Goal: Transaction & Acquisition: Purchase product/service

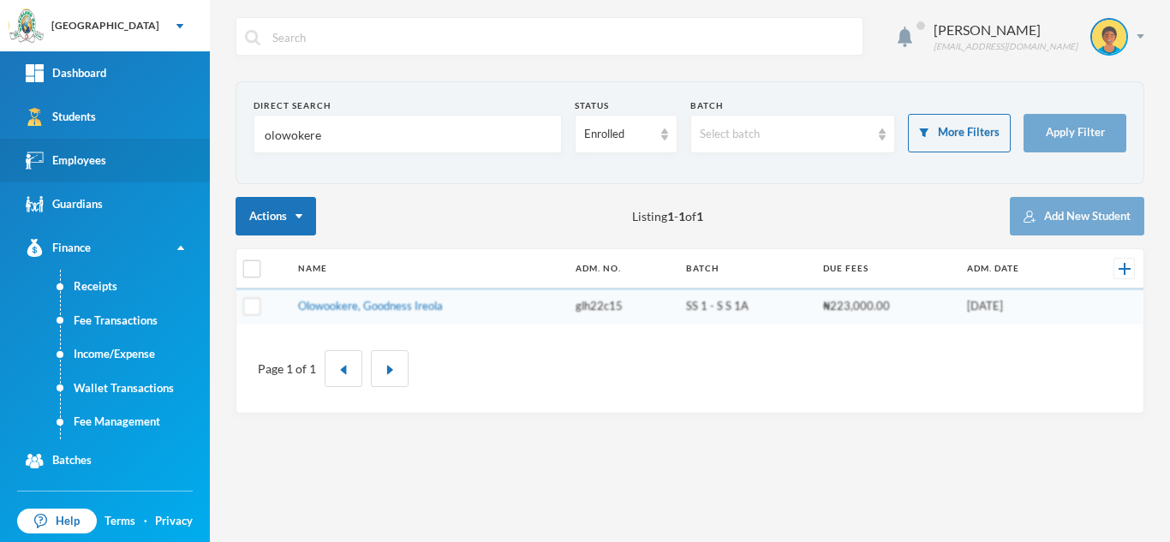
drag, startPoint x: 343, startPoint y: 137, endPoint x: 68, endPoint y: 155, distance: 275.5
click at [71, 156] on div "Greenland Hall Your Bluebic Account Greenland Hall Add a New School Dashboard S…" at bounding box center [585, 271] width 1170 height 542
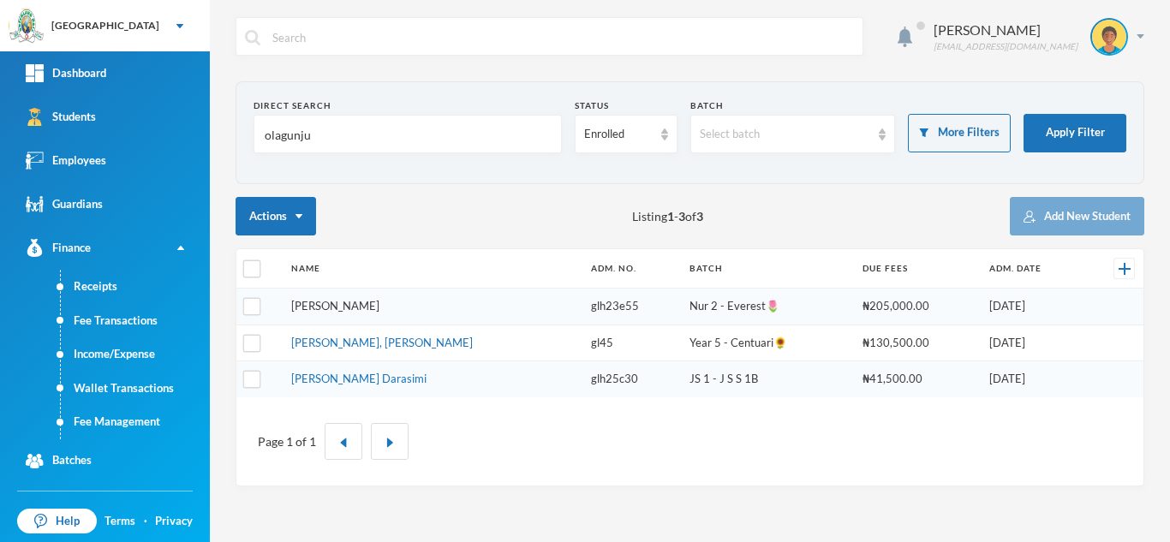
type input "olagunju"
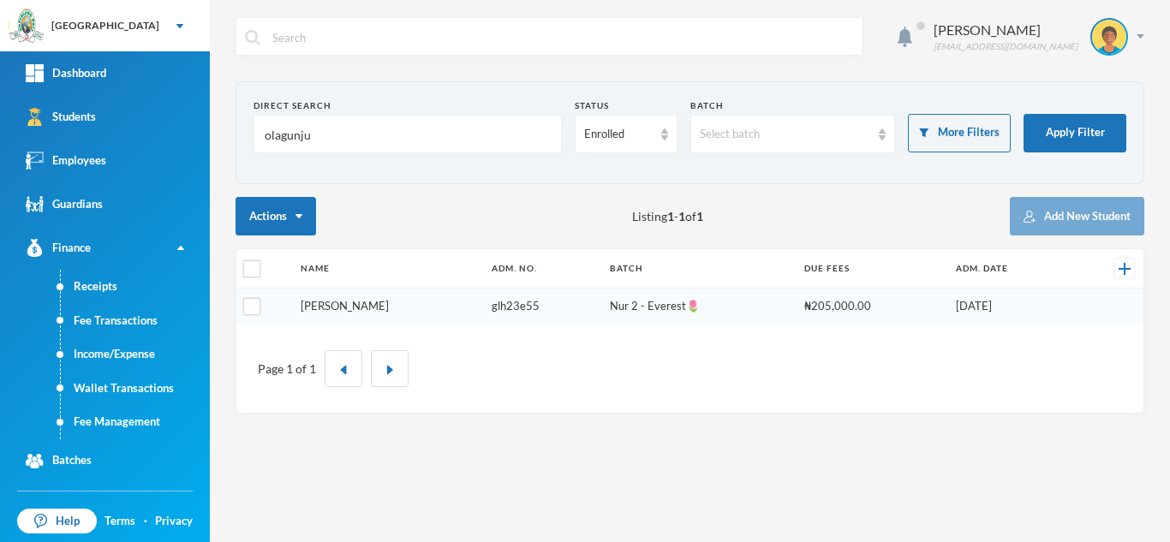
click at [363, 307] on link "[PERSON_NAME]" at bounding box center [345, 306] width 88 height 14
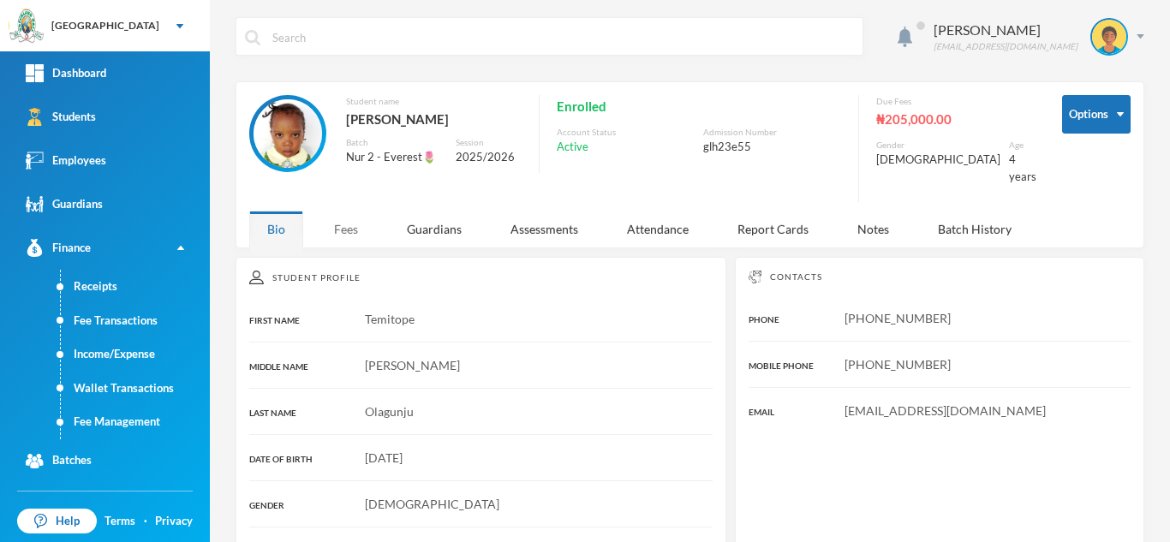
click at [344, 217] on div "Fees" at bounding box center [346, 229] width 60 height 37
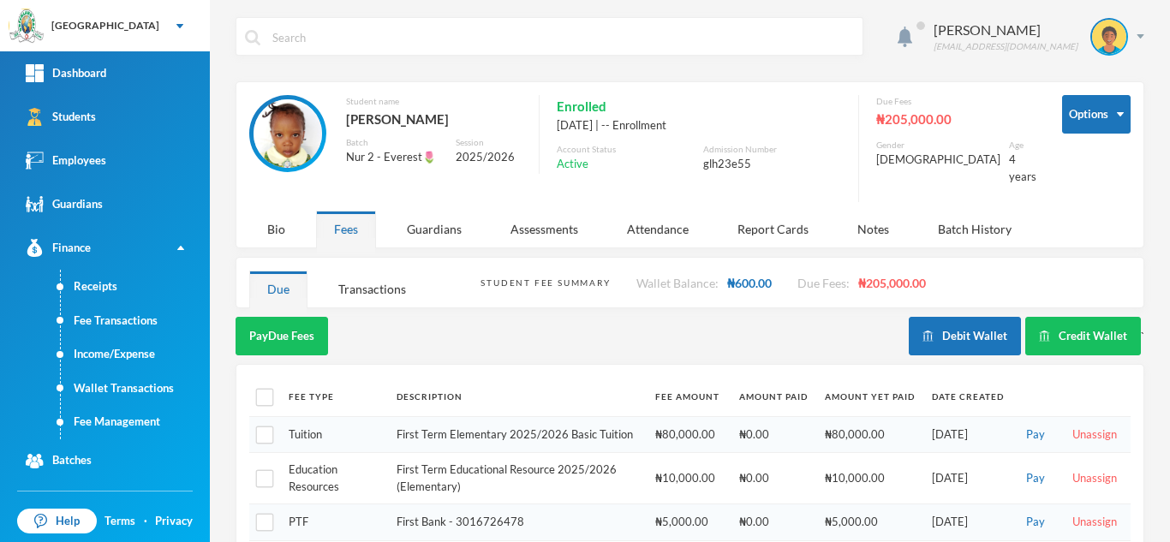
click at [344, 217] on div "Fees" at bounding box center [346, 229] width 60 height 37
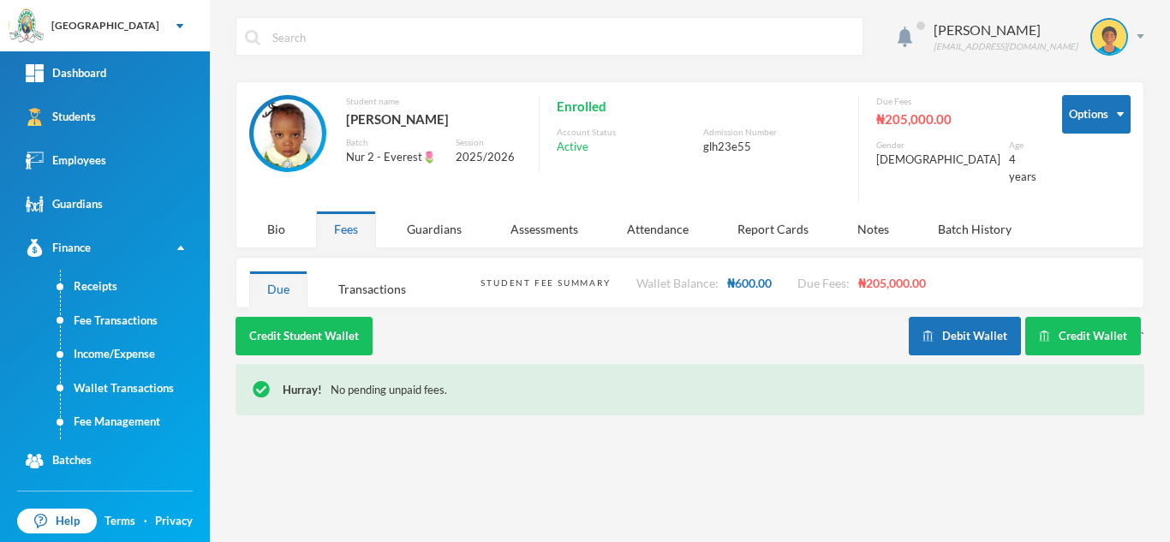
click at [548, 194] on div "Options Student name Olagunju, Temitope Sharon Batch Nur 2 - Everest🌷 Session 2…" at bounding box center [689, 153] width 881 height 116
click at [940, 96] on div "Due Fees" at bounding box center [956, 101] width 160 height 13
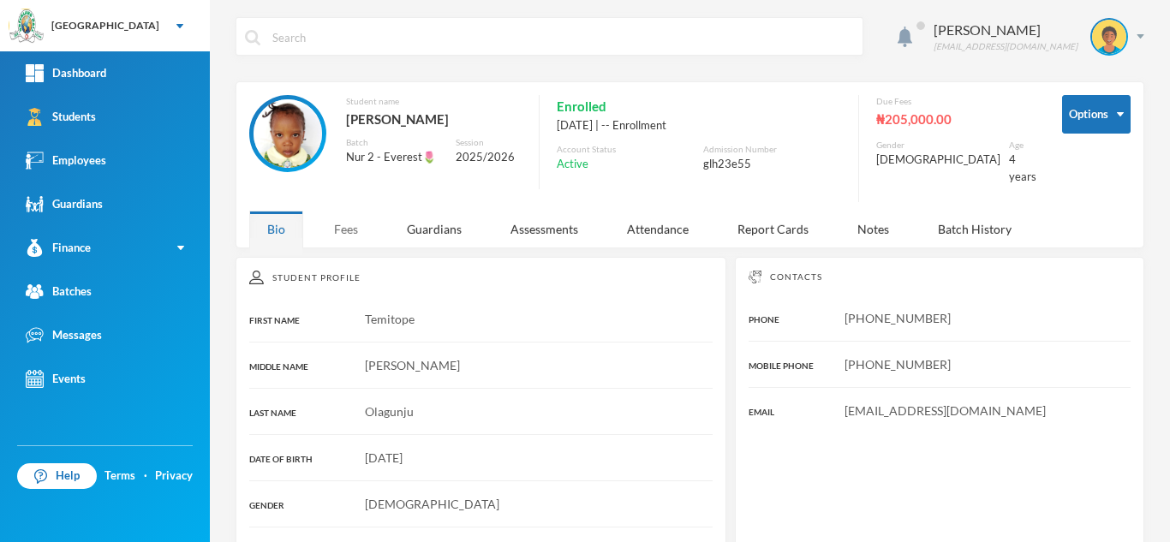
click at [345, 222] on div "Fees" at bounding box center [346, 229] width 60 height 37
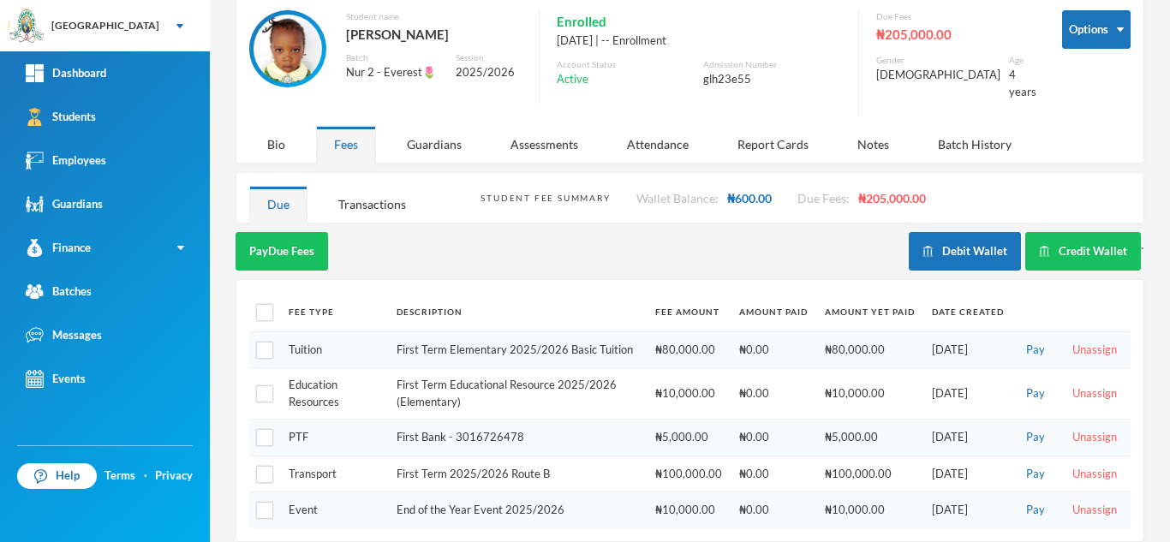
scroll to position [89, 0]
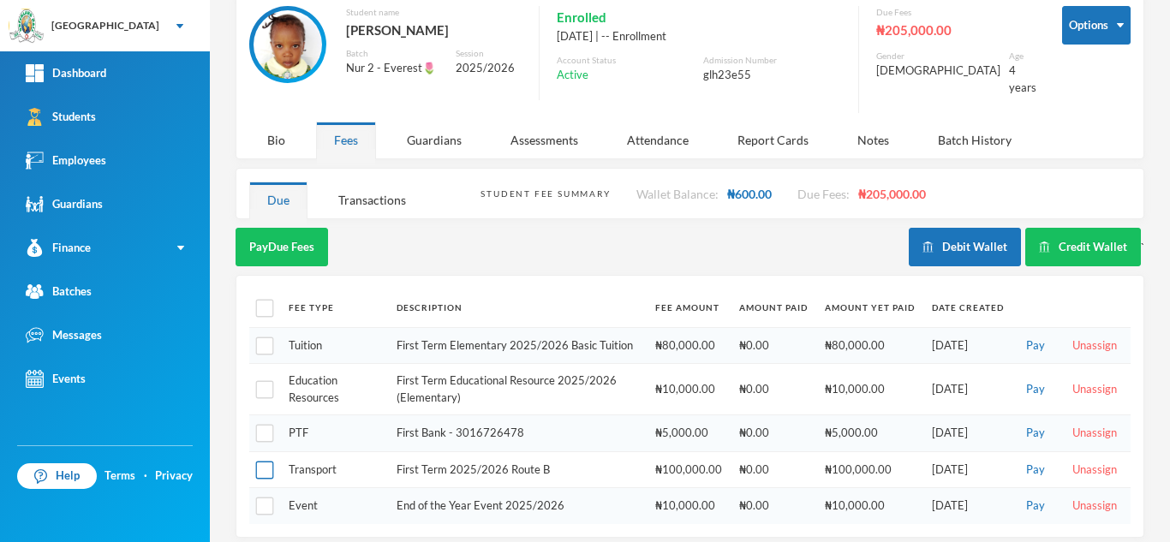
click at [266, 462] on input "checkbox" at bounding box center [265, 471] width 18 height 18
checkbox input "true"
click at [304, 231] on button "Pay Selected (1)" at bounding box center [288, 247] width 105 height 39
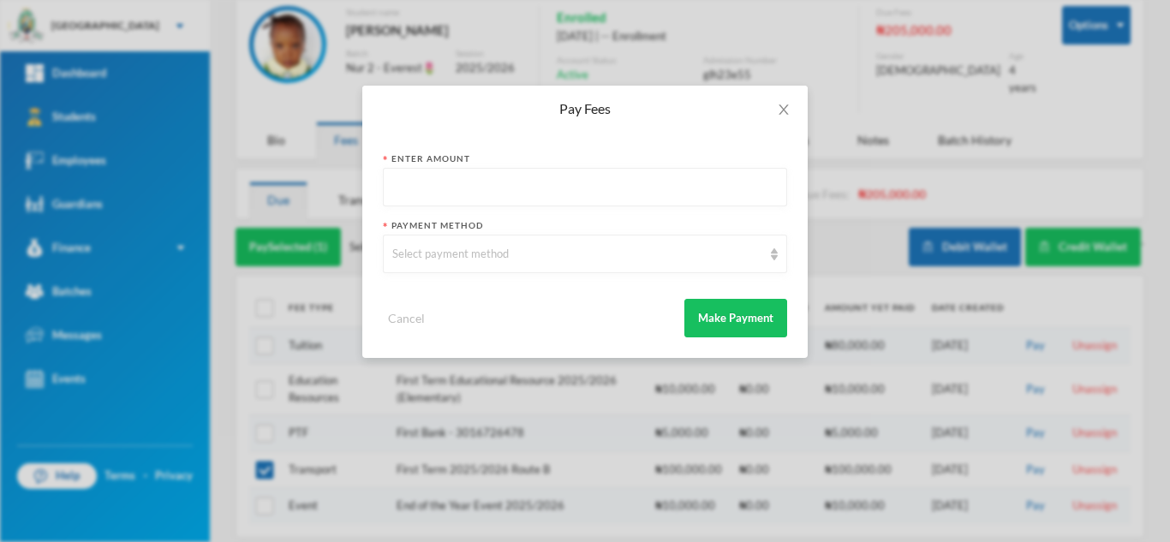
click at [497, 197] on input "text" at bounding box center [584, 188] width 385 height 39
type input "105000"
click at [466, 253] on div "Select payment method" at bounding box center [577, 254] width 370 height 17
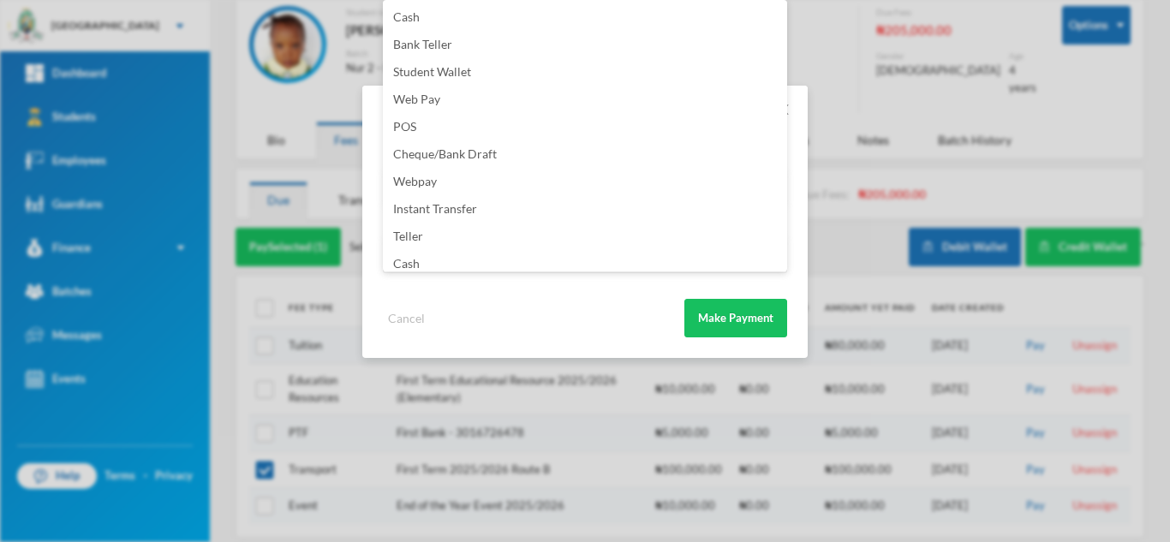
scroll to position [201, 0]
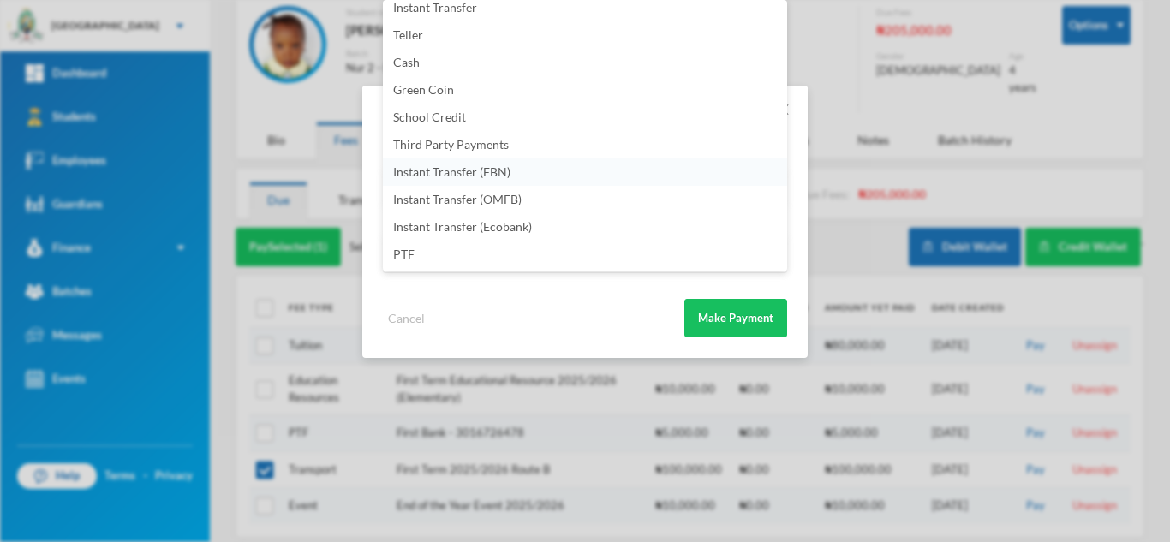
click at [581, 177] on li "Instant Transfer (FBN)" at bounding box center [585, 171] width 404 height 27
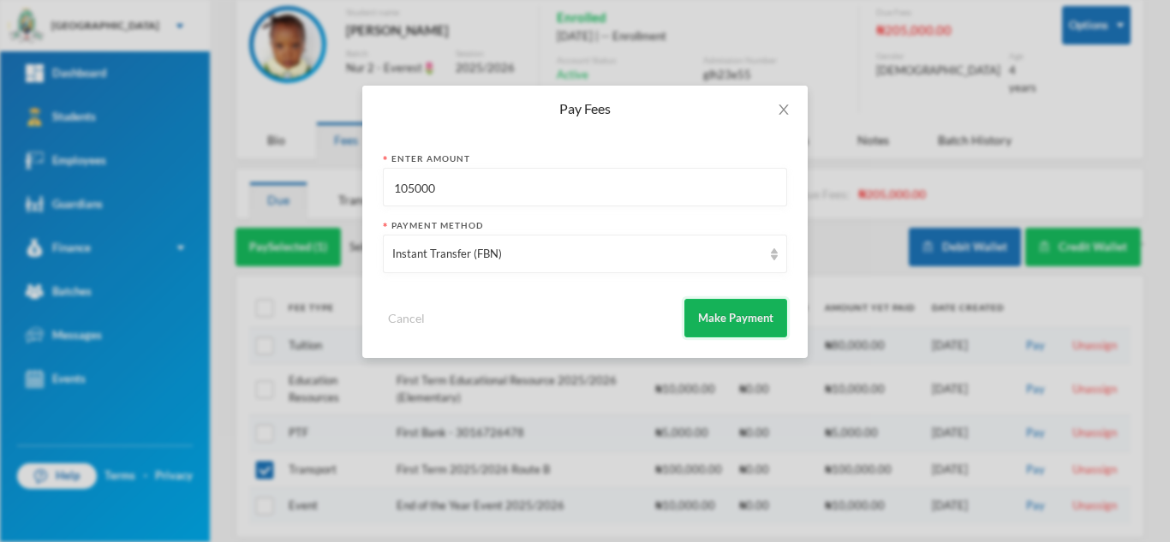
click at [707, 313] on button "Make Payment" at bounding box center [735, 318] width 103 height 39
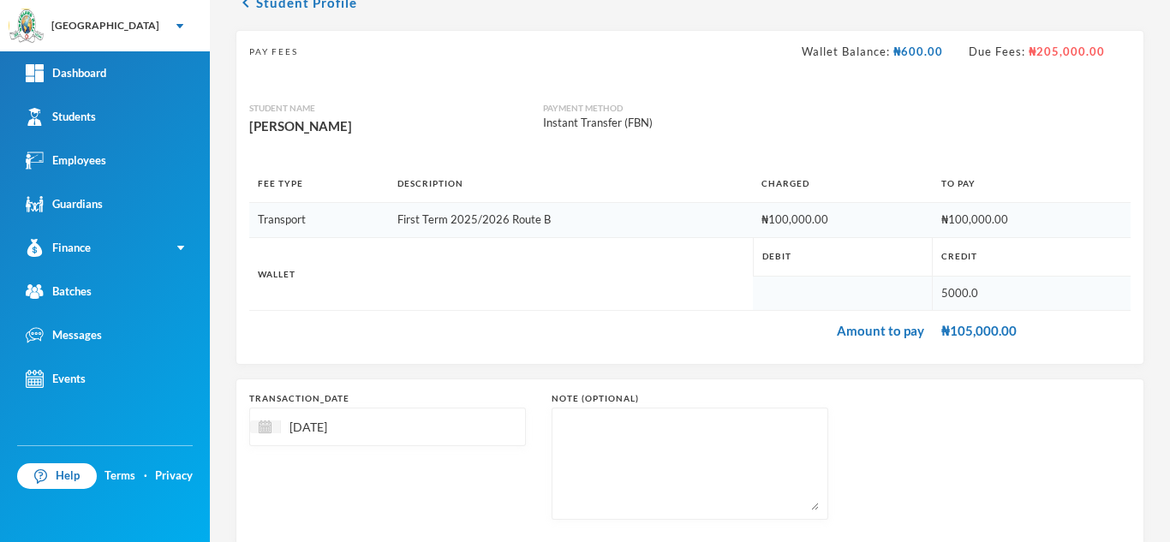
scroll to position [183, 0]
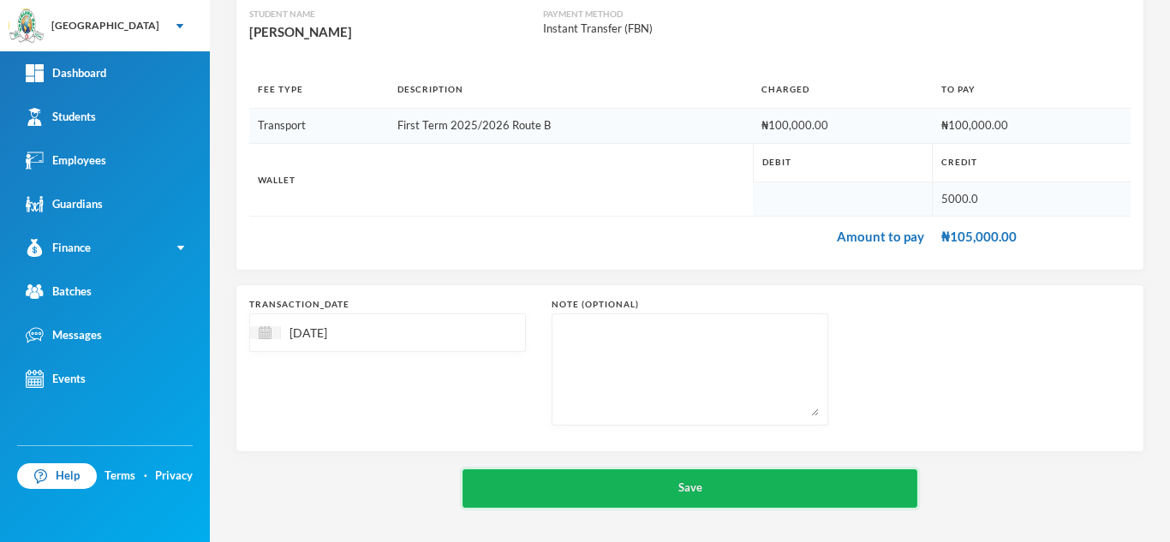
click at [582, 484] on button "Save" at bounding box center [690, 488] width 455 height 39
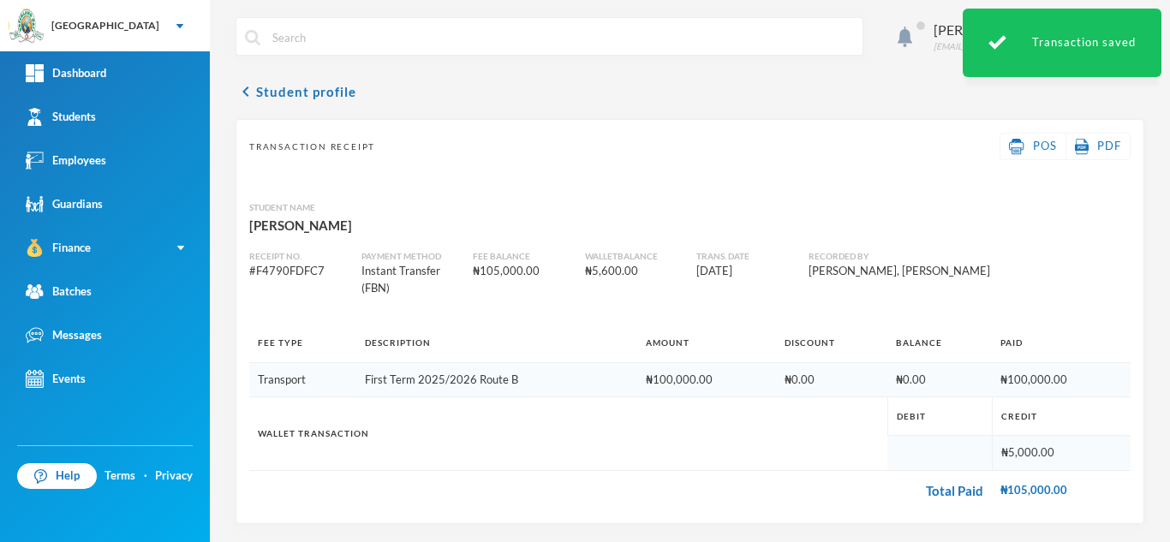
click at [294, 42] on input "text" at bounding box center [562, 37] width 583 height 39
click at [283, 93] on button "chevron_left Student profile" at bounding box center [296, 91] width 121 height 21
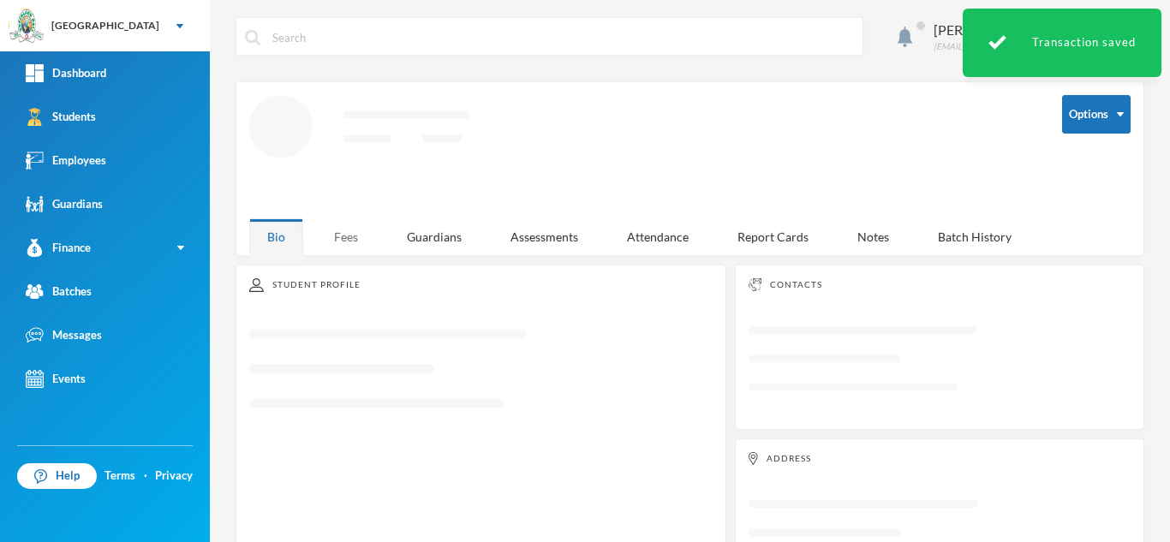
click at [343, 221] on div "Fees" at bounding box center [346, 236] width 60 height 37
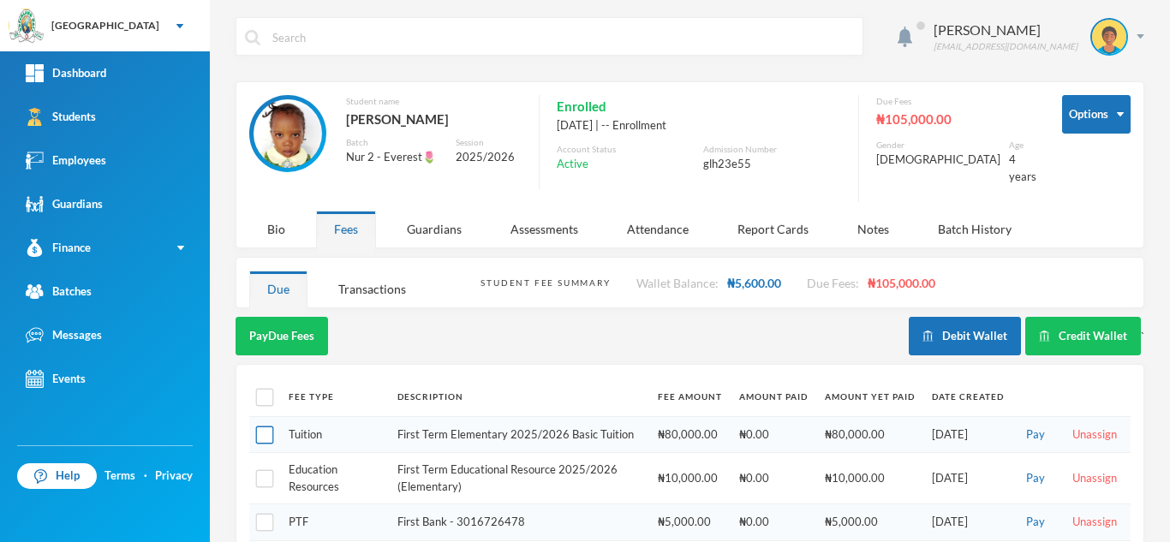
click at [263, 427] on input "checkbox" at bounding box center [265, 436] width 18 height 18
checkbox input "true"
click at [278, 319] on button "Pay Selected (1)" at bounding box center [288, 336] width 105 height 39
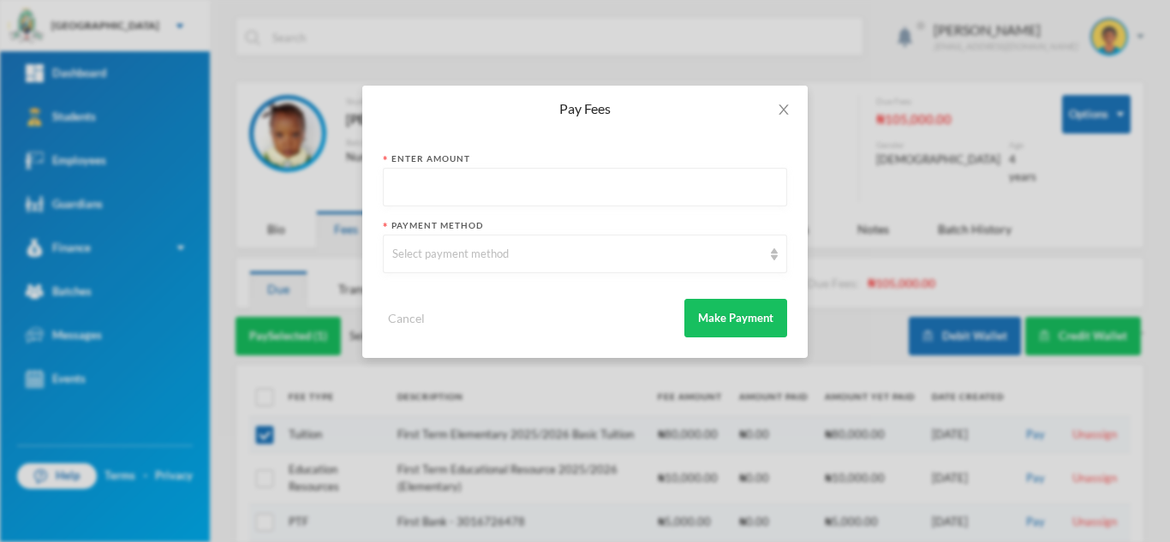
click at [592, 175] on input "text" at bounding box center [584, 188] width 385 height 39
type input "6"
type input "5000"
click at [556, 261] on div "Select payment method" at bounding box center [577, 254] width 370 height 17
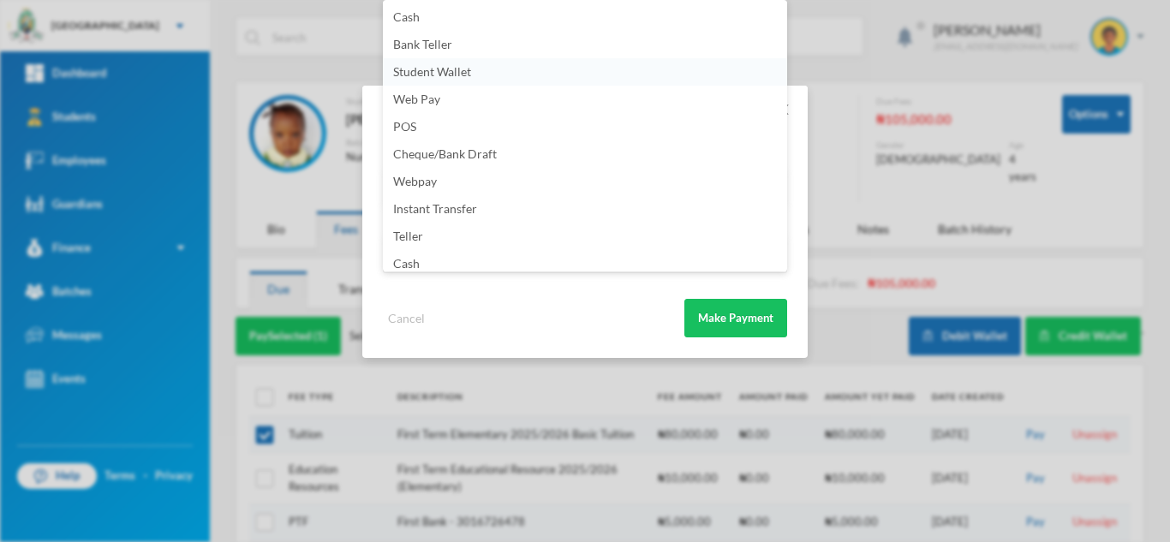
click at [481, 78] on li "Student Wallet" at bounding box center [585, 71] width 404 height 27
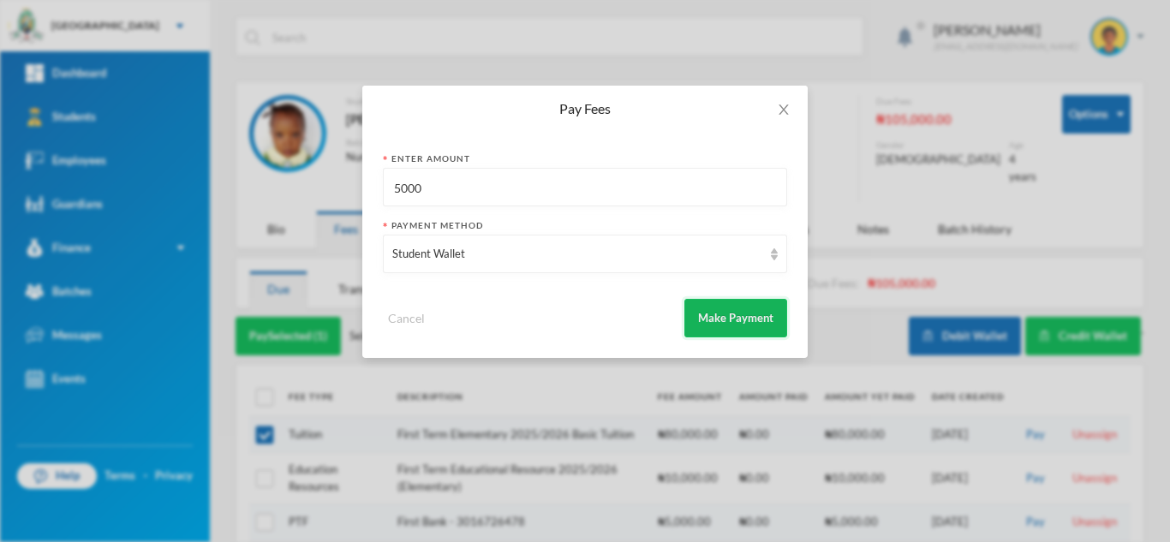
click at [732, 313] on button "Make Payment" at bounding box center [735, 318] width 103 height 39
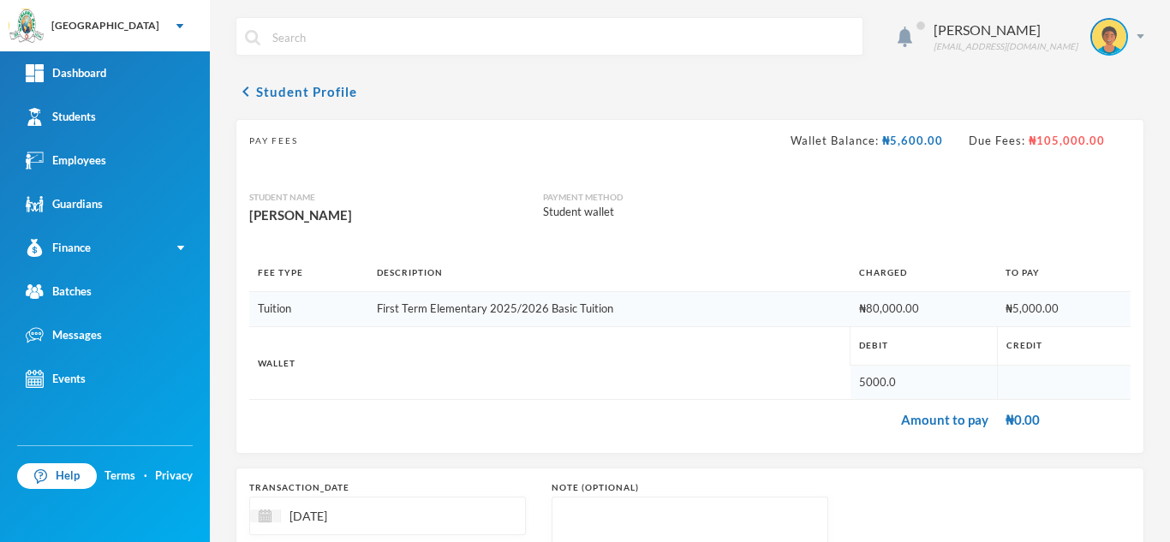
scroll to position [183, 0]
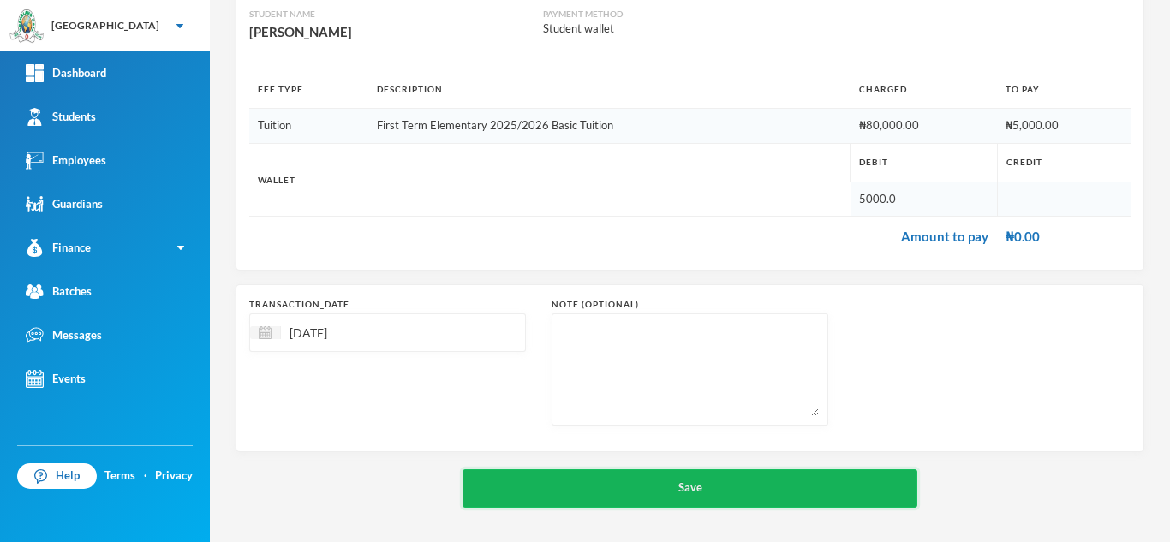
click at [619, 481] on button "Save" at bounding box center [690, 488] width 455 height 39
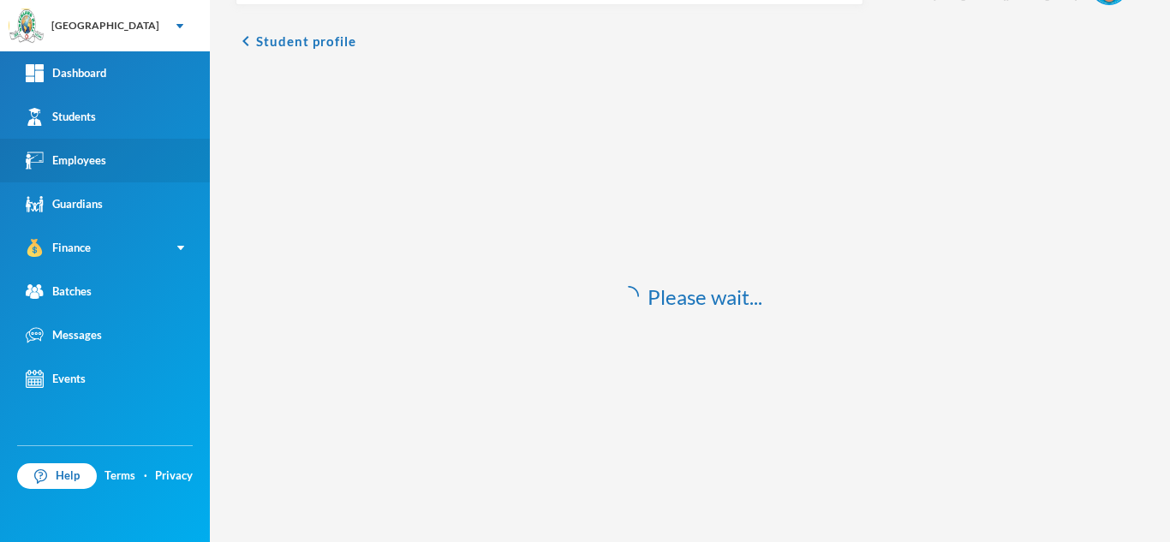
scroll to position [51, 0]
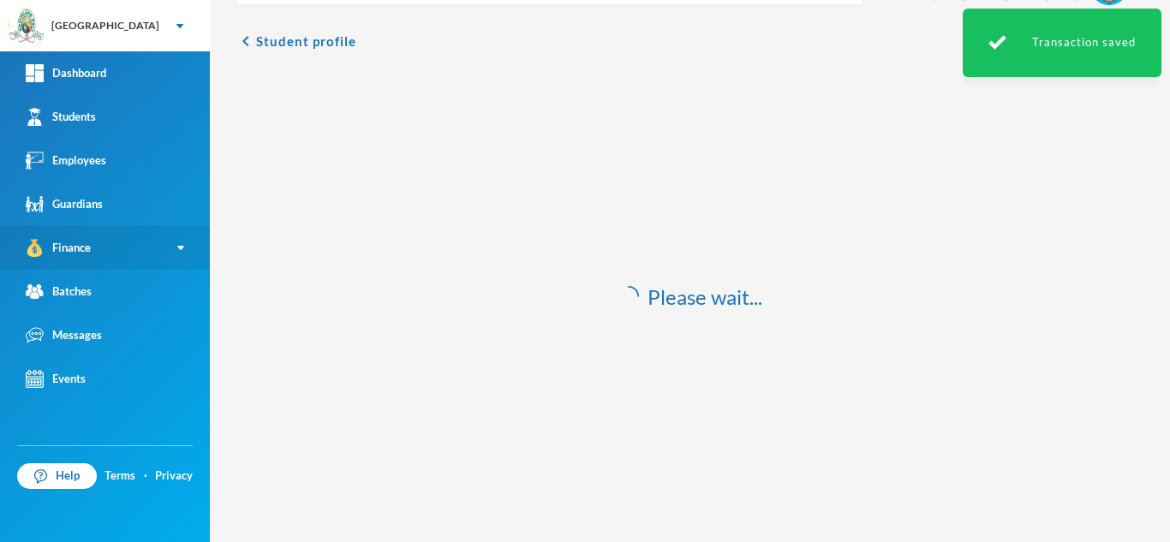
click at [98, 254] on link "Finance" at bounding box center [105, 248] width 210 height 44
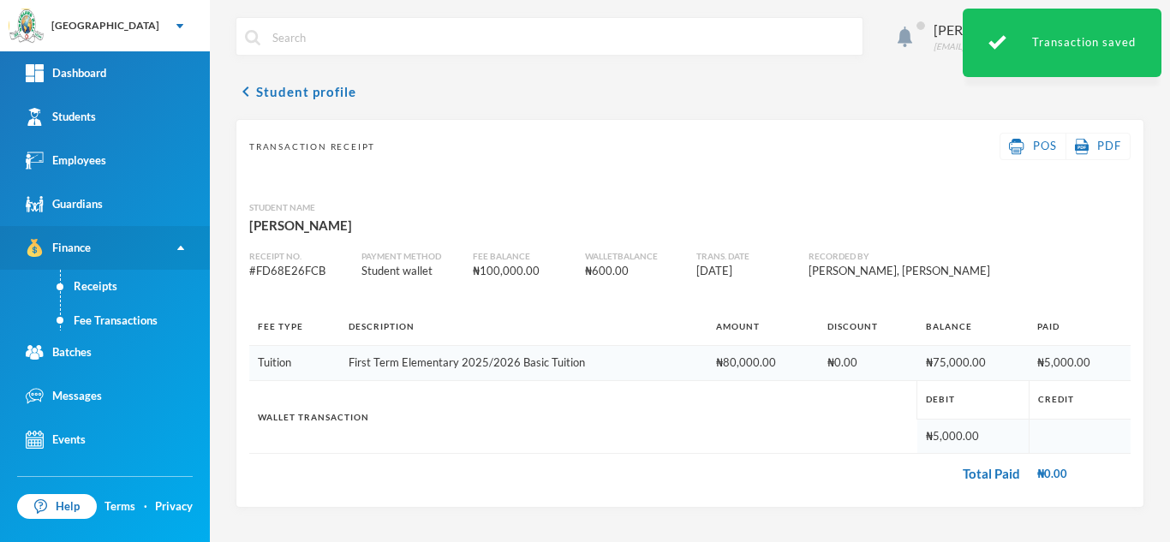
scroll to position [0, 0]
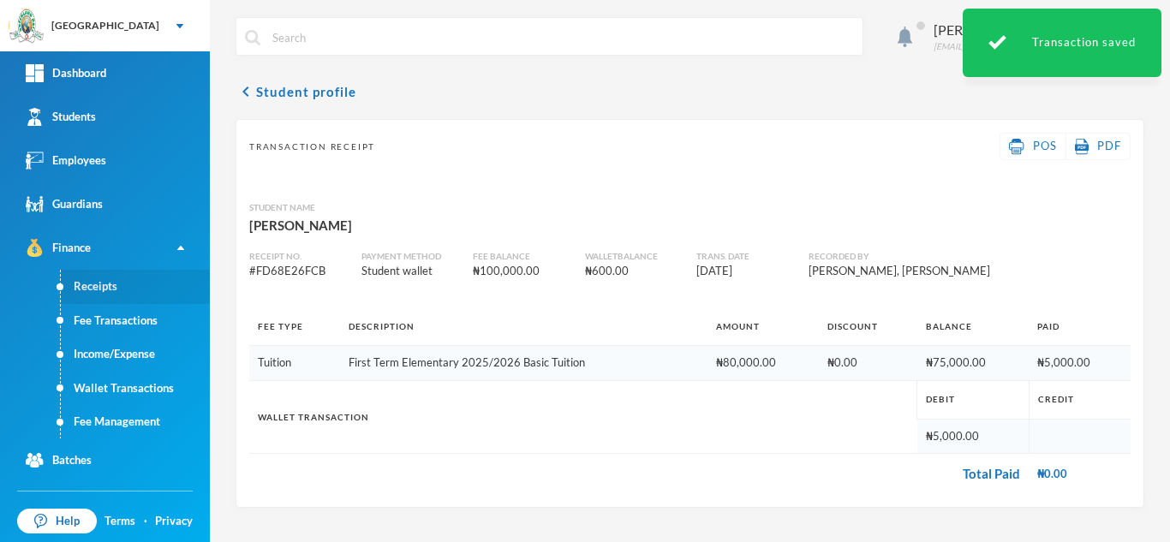
click at [93, 286] on link "Receipts" at bounding box center [135, 287] width 149 height 34
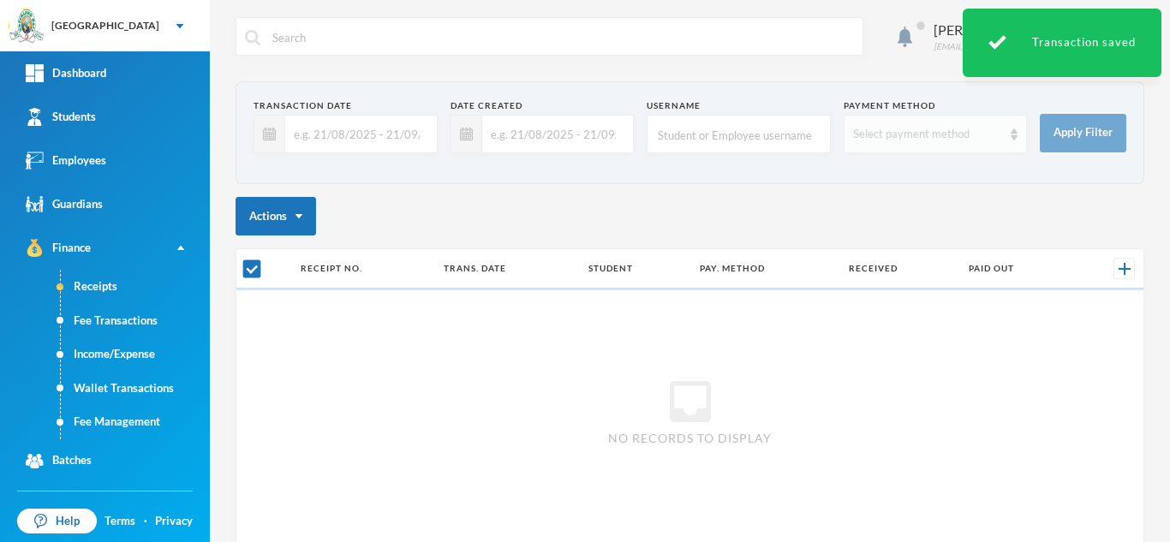
click at [887, 137] on div "Select payment method" at bounding box center [928, 134] width 150 height 17
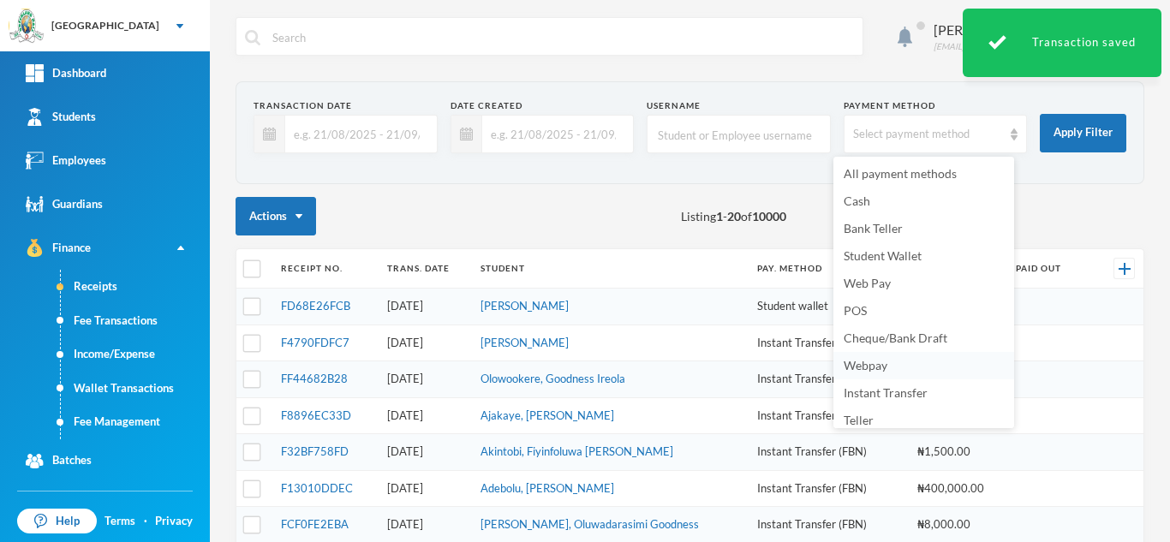
click at [872, 363] on span "Webpay" at bounding box center [866, 365] width 44 height 15
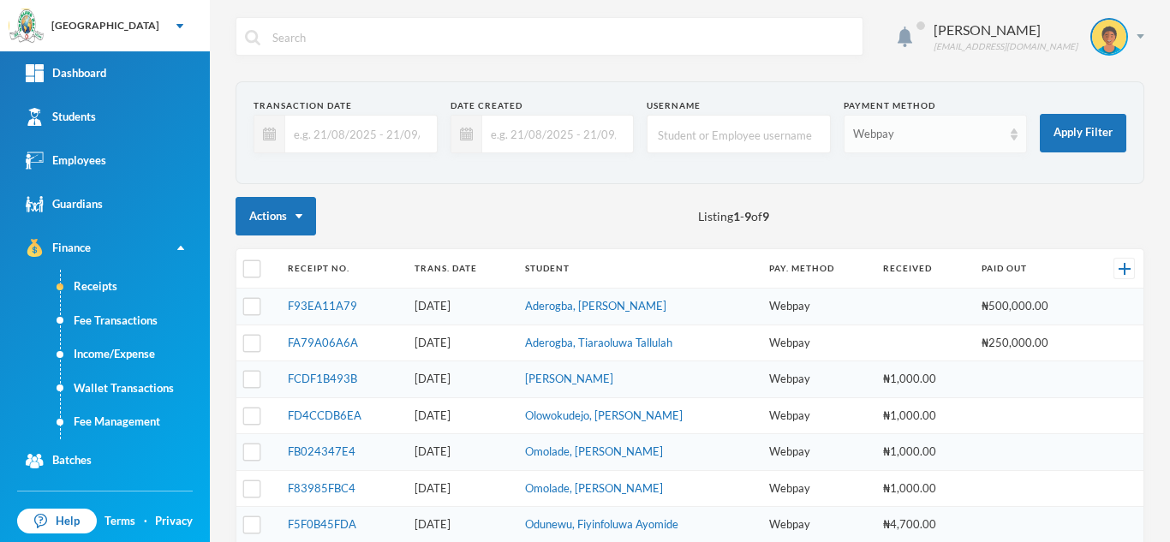
click at [906, 126] on div "Webpay" at bounding box center [928, 134] width 150 height 17
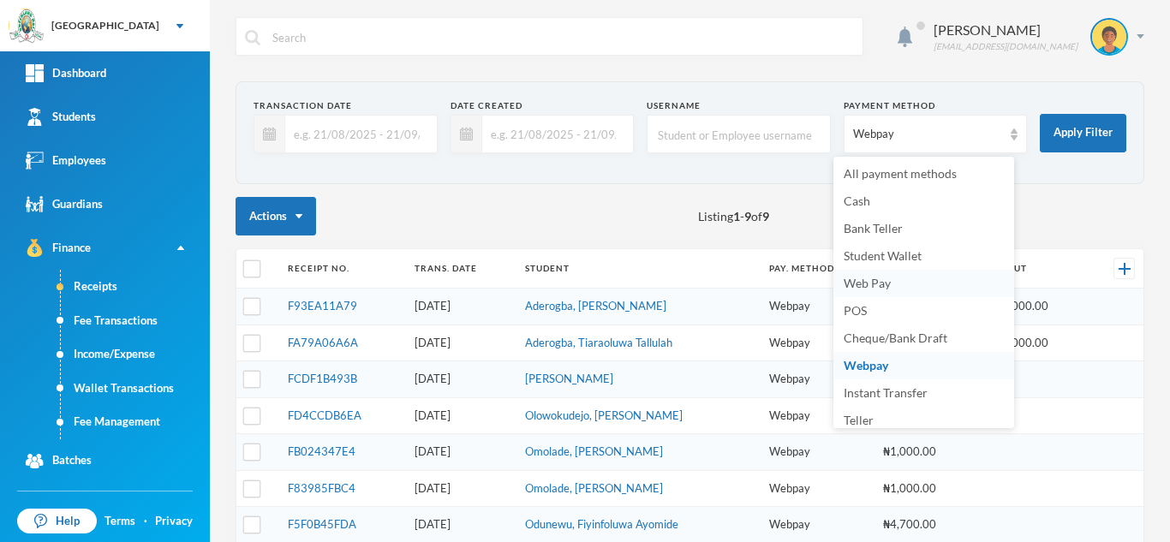
click at [880, 278] on span "Web Pay" at bounding box center [867, 283] width 47 height 15
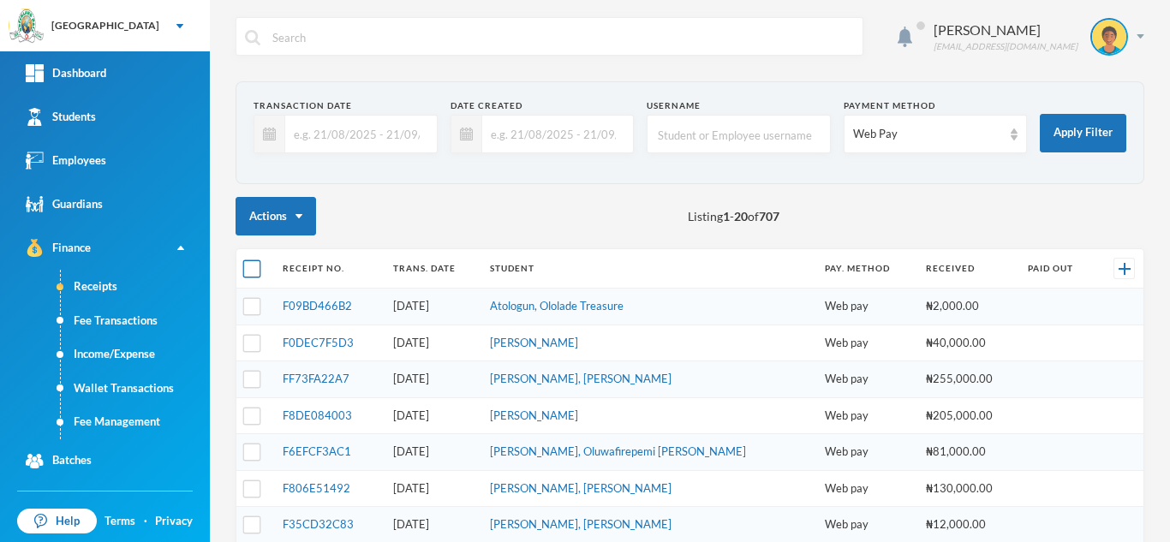
click at [258, 270] on input "checkbox" at bounding box center [252, 269] width 18 height 18
checkbox input "true"
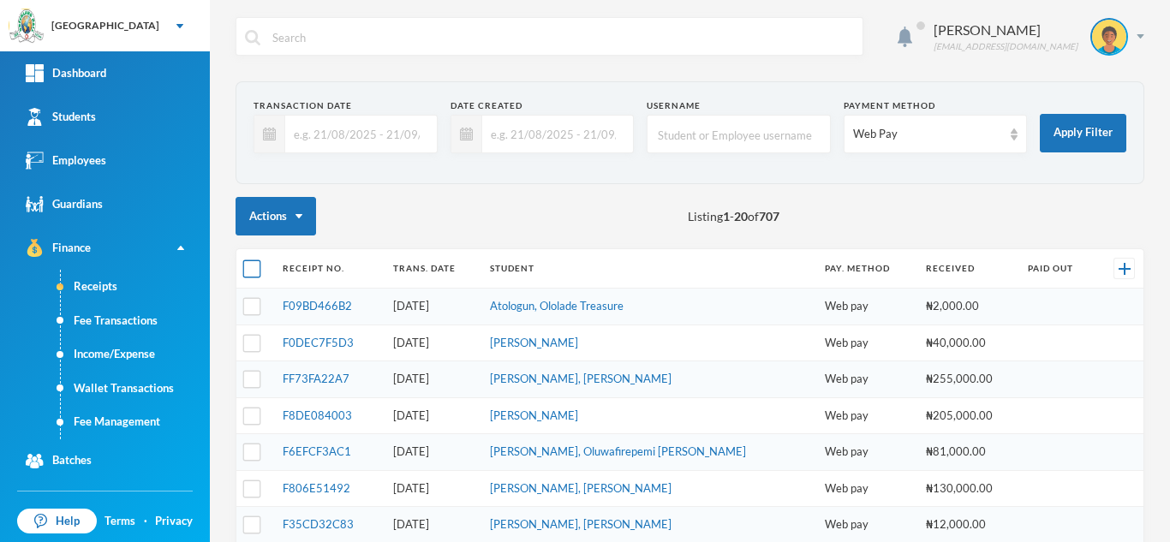
checkbox input "true"
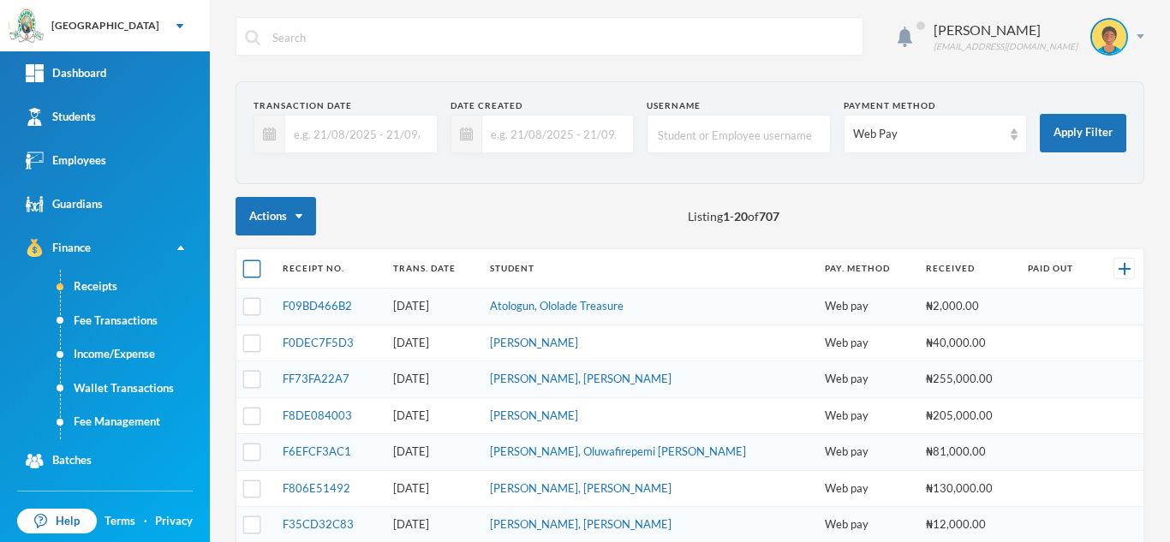
checkbox input "true"
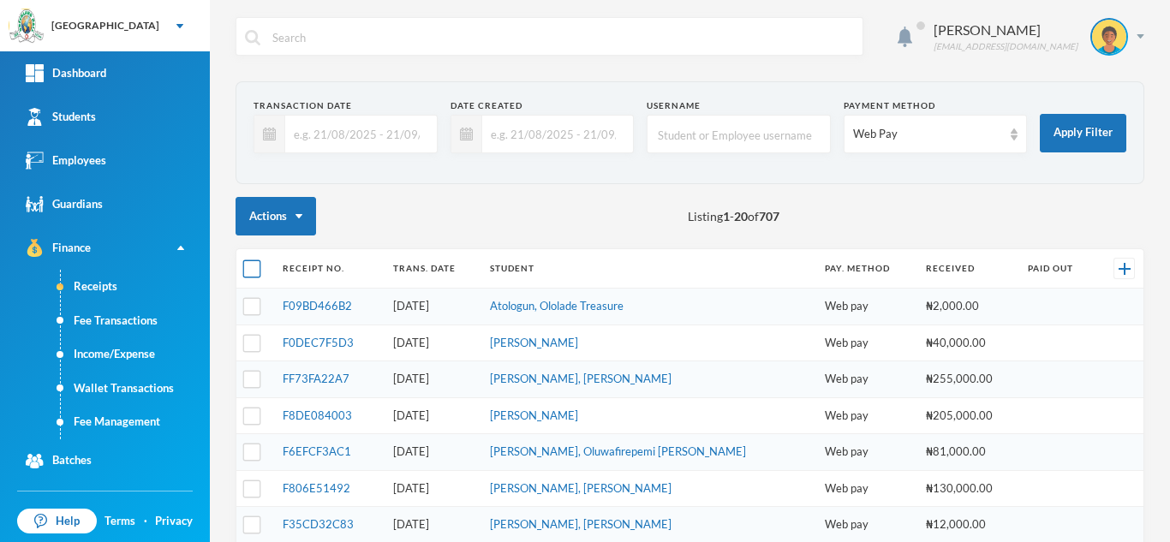
checkbox input "true"
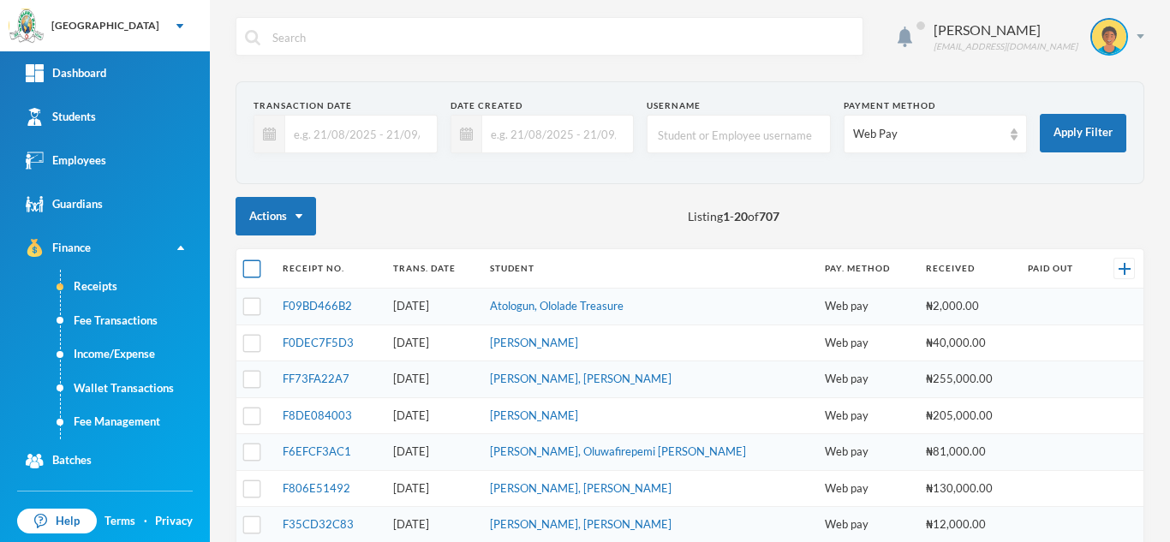
checkbox input "true"
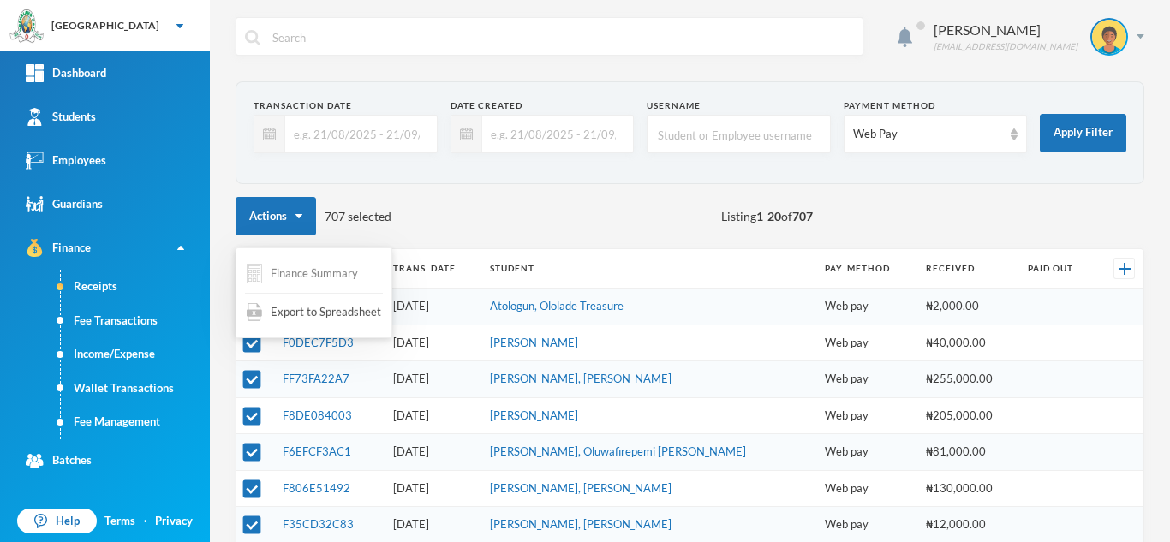
click at [289, 275] on button "Finance Summary" at bounding box center [302, 273] width 115 height 33
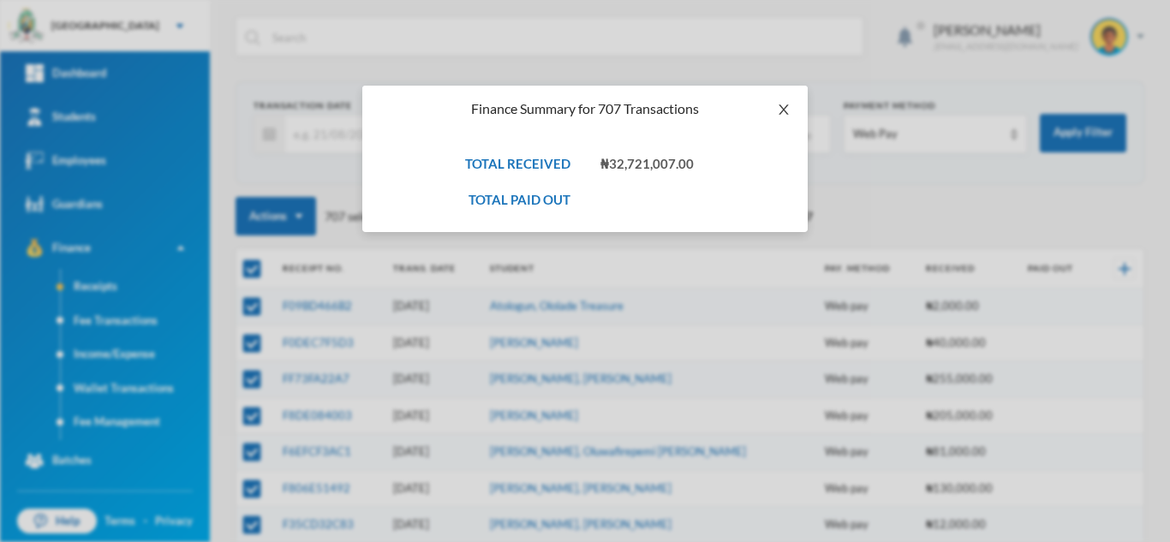
click at [782, 116] on span "Close" at bounding box center [784, 110] width 48 height 48
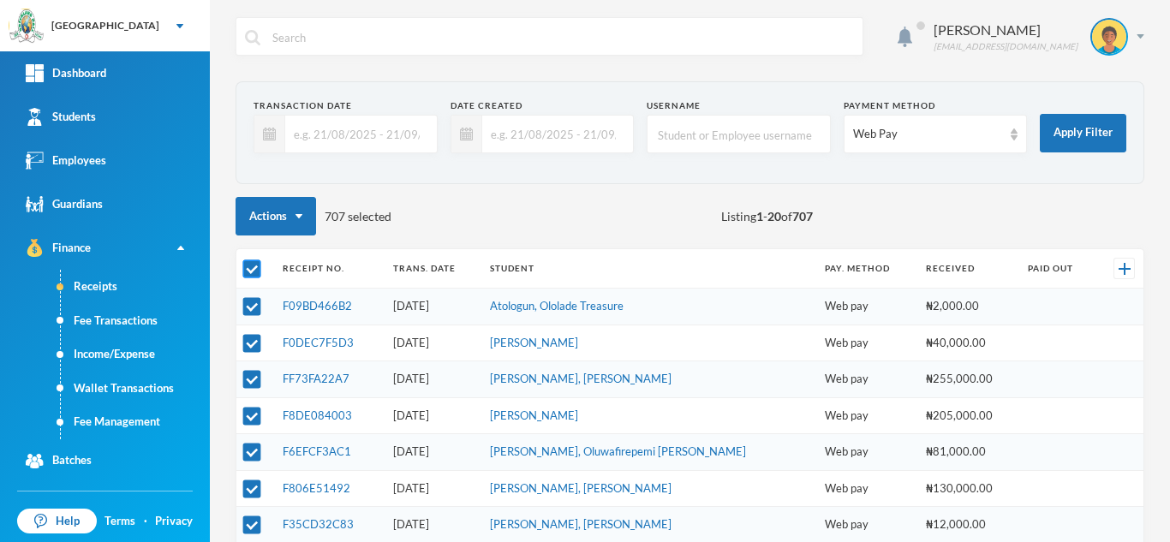
click at [259, 262] on input "checkbox" at bounding box center [252, 269] width 18 height 18
checkbox input "false"
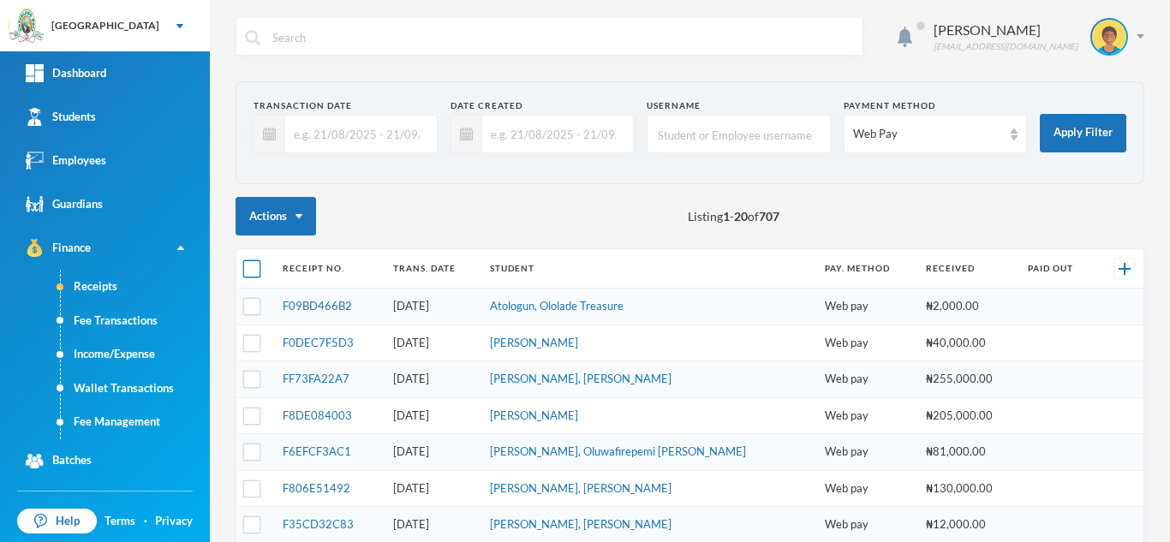
checkbox input "false"
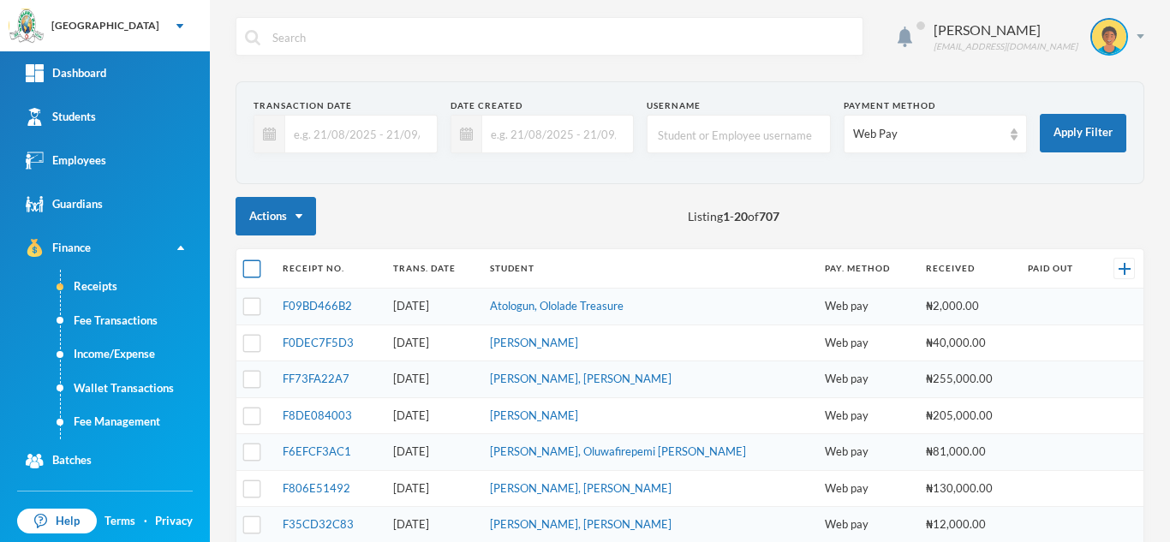
checkbox input "false"
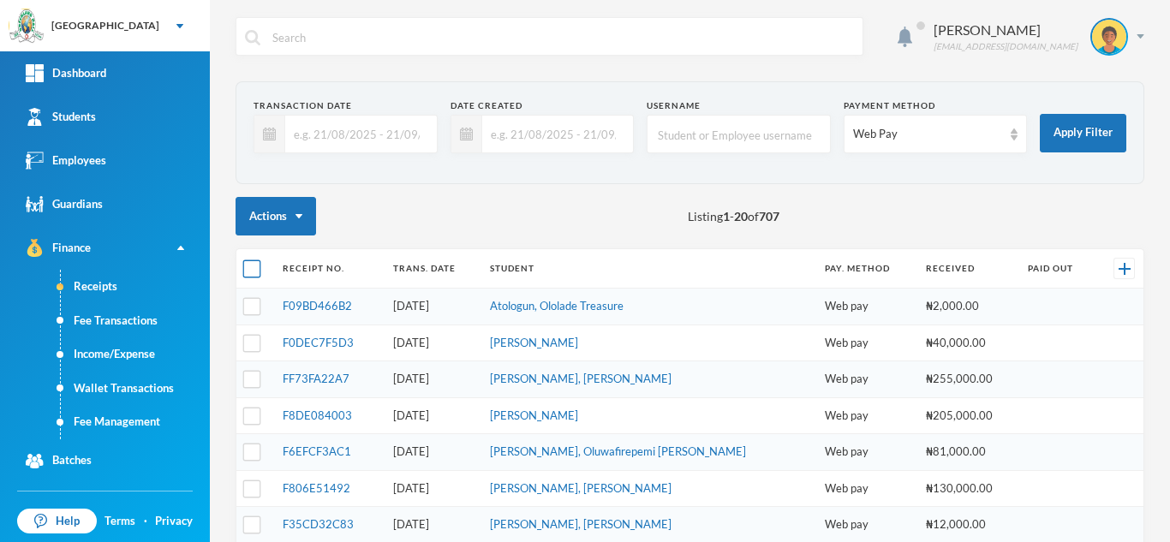
checkbox input "false"
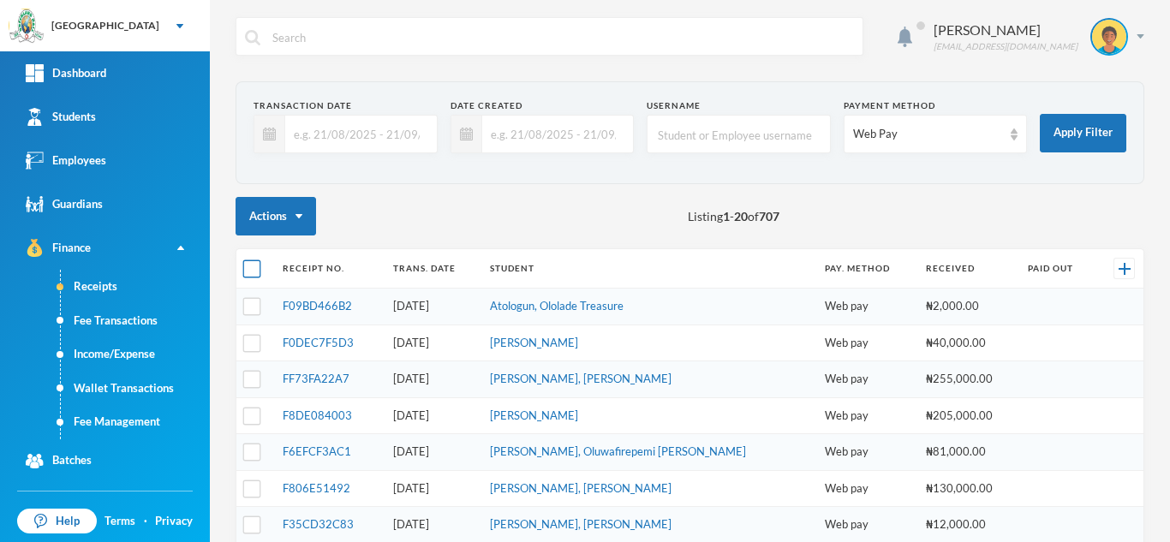
checkbox input "false"
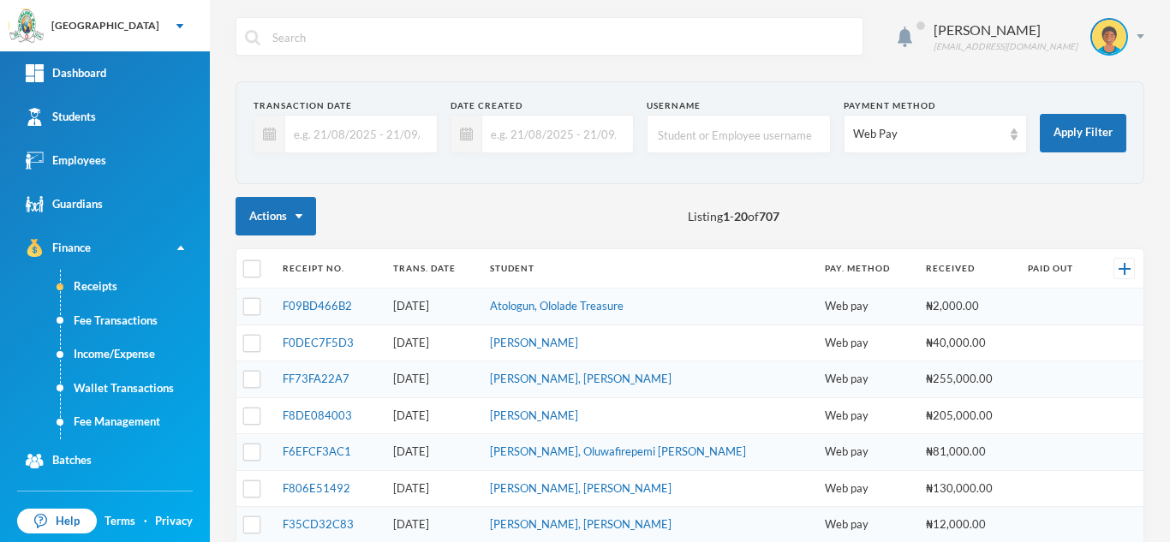
click at [386, 132] on input "text" at bounding box center [356, 134] width 143 height 39
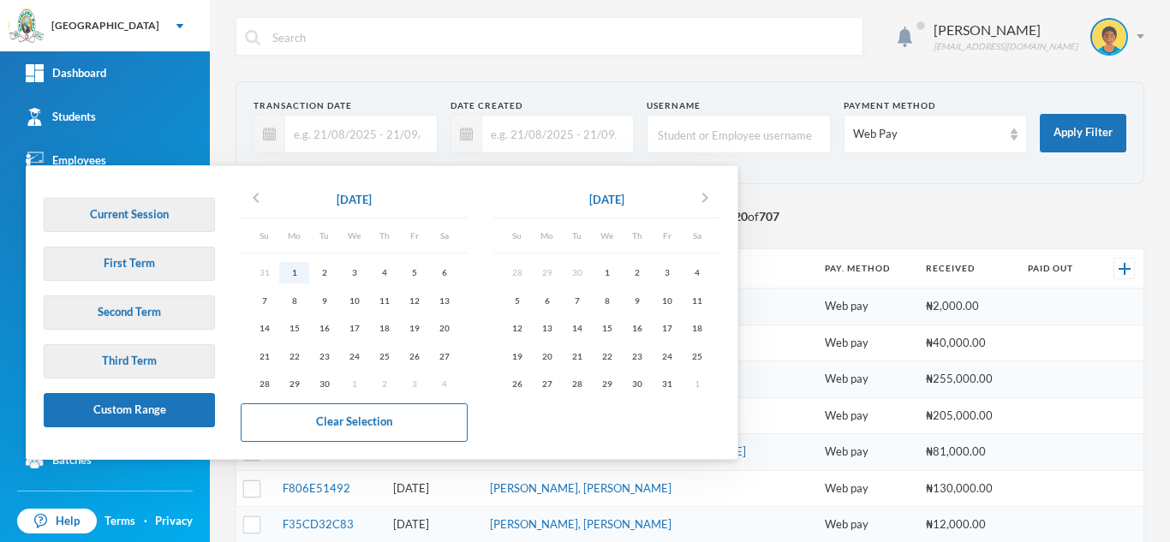
click at [295, 271] on div "1" at bounding box center [294, 272] width 30 height 21
click at [320, 382] on div "30" at bounding box center [324, 383] width 30 height 21
type input "[DATE] - [DATE]"
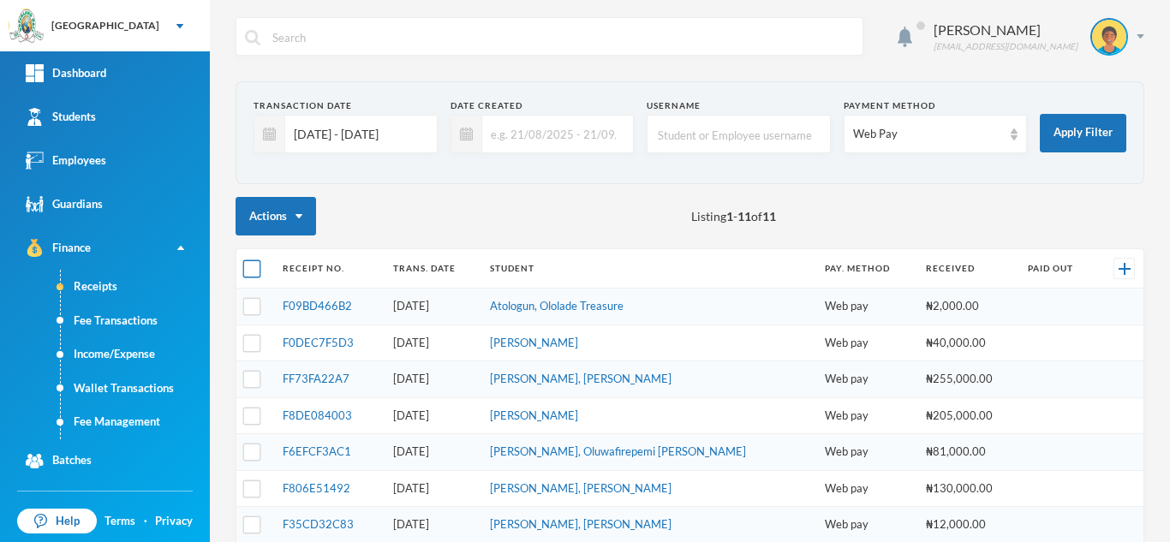
click at [244, 265] on input "checkbox" at bounding box center [252, 269] width 18 height 18
checkbox input "true"
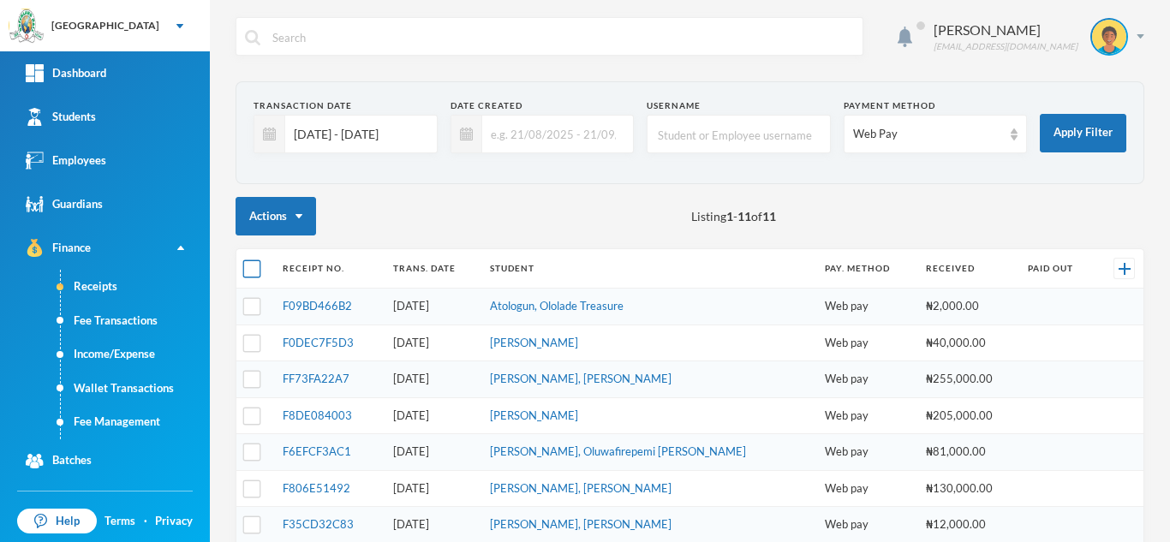
checkbox input "true"
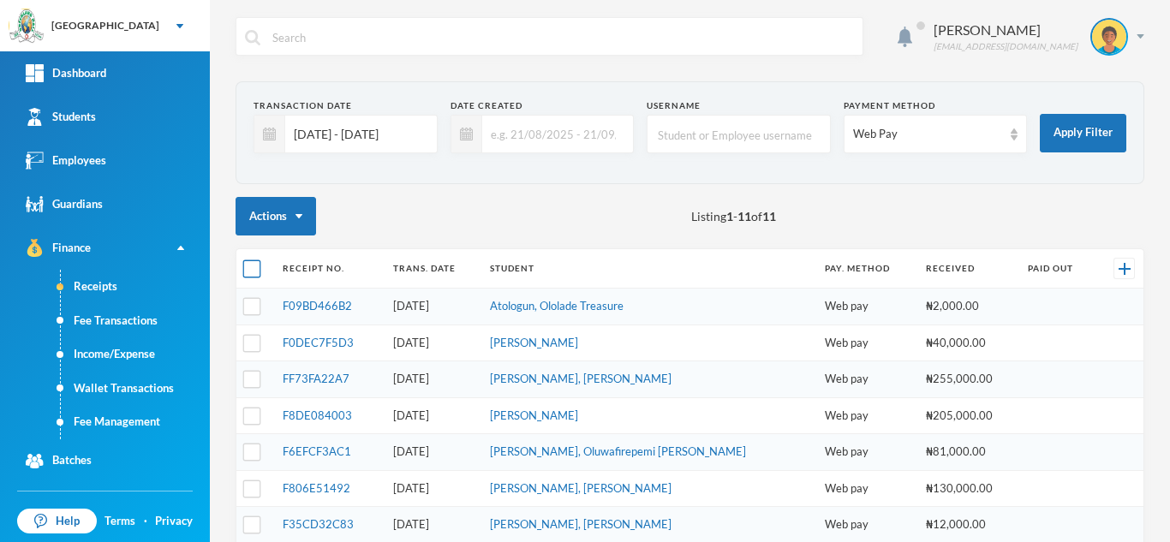
checkbox input "true"
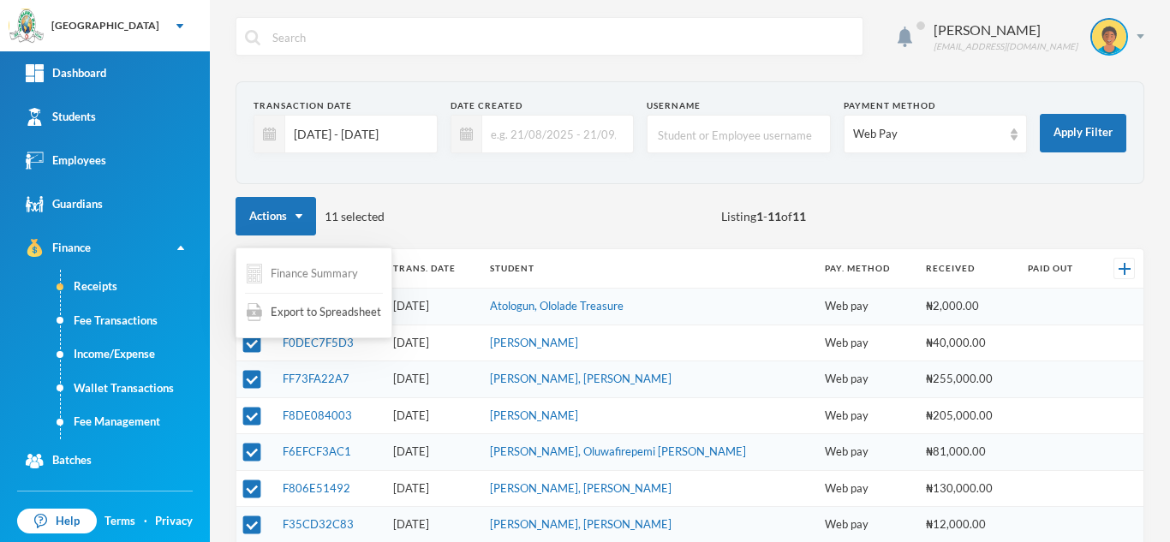
click at [266, 274] on button "Finance Summary" at bounding box center [302, 273] width 115 height 33
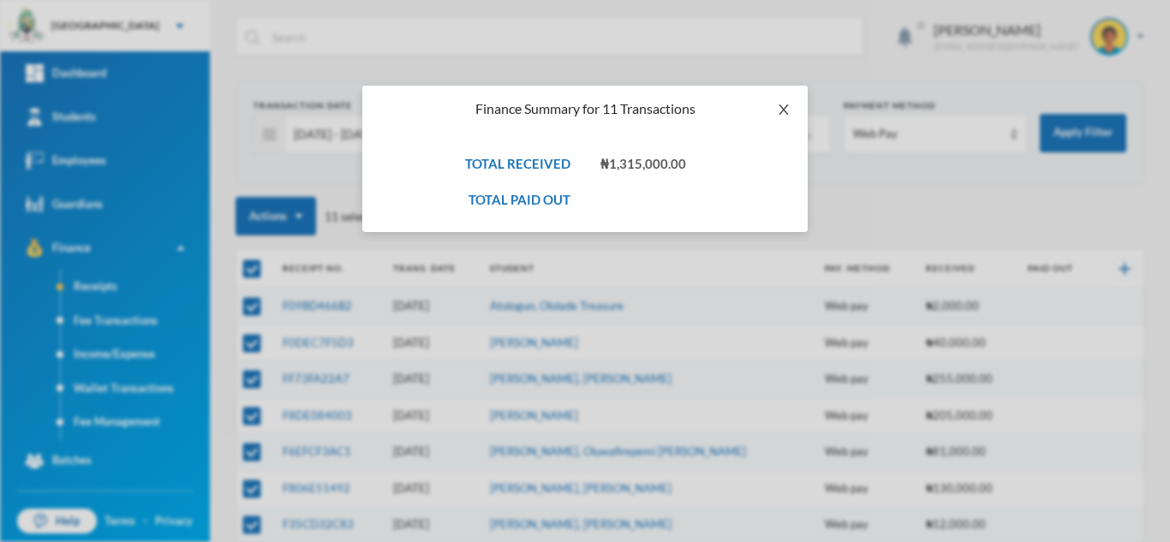
click at [779, 110] on icon "icon: close" at bounding box center [784, 110] width 14 height 14
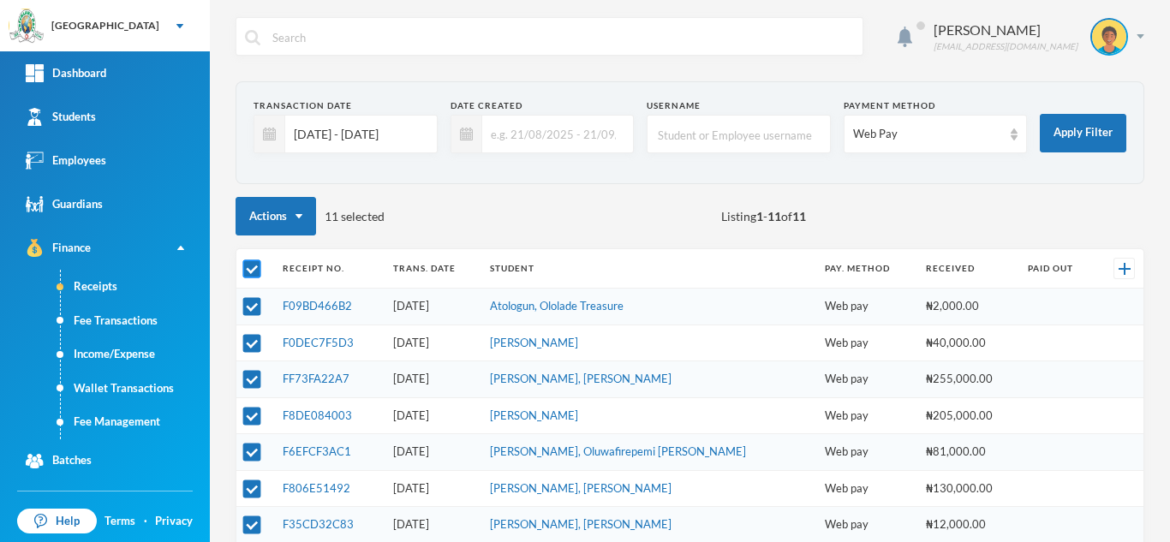
click at [247, 273] on input "checkbox" at bounding box center [252, 269] width 18 height 18
checkbox input "false"
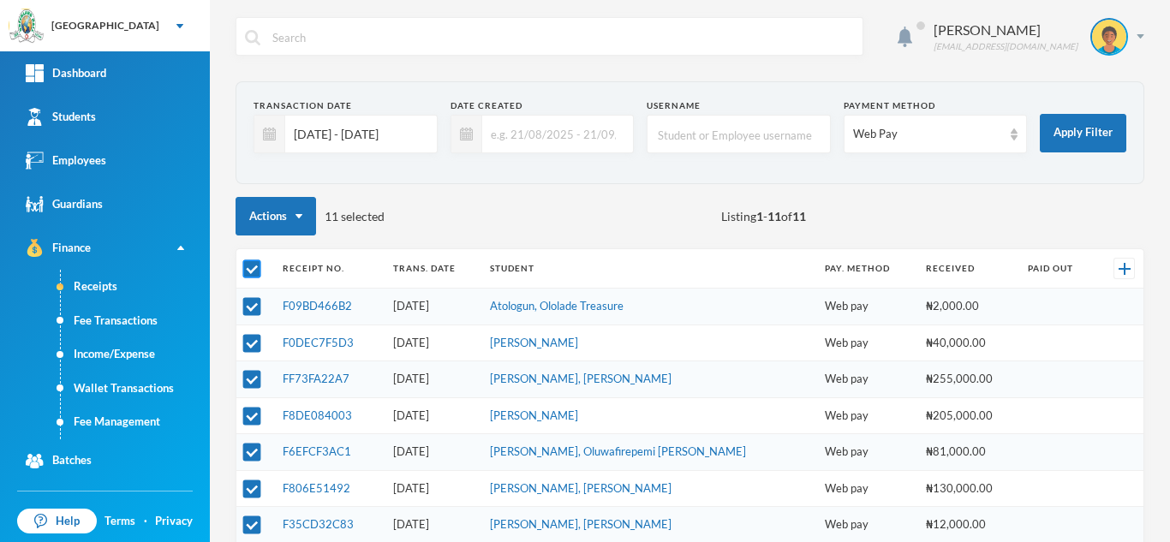
checkbox input "false"
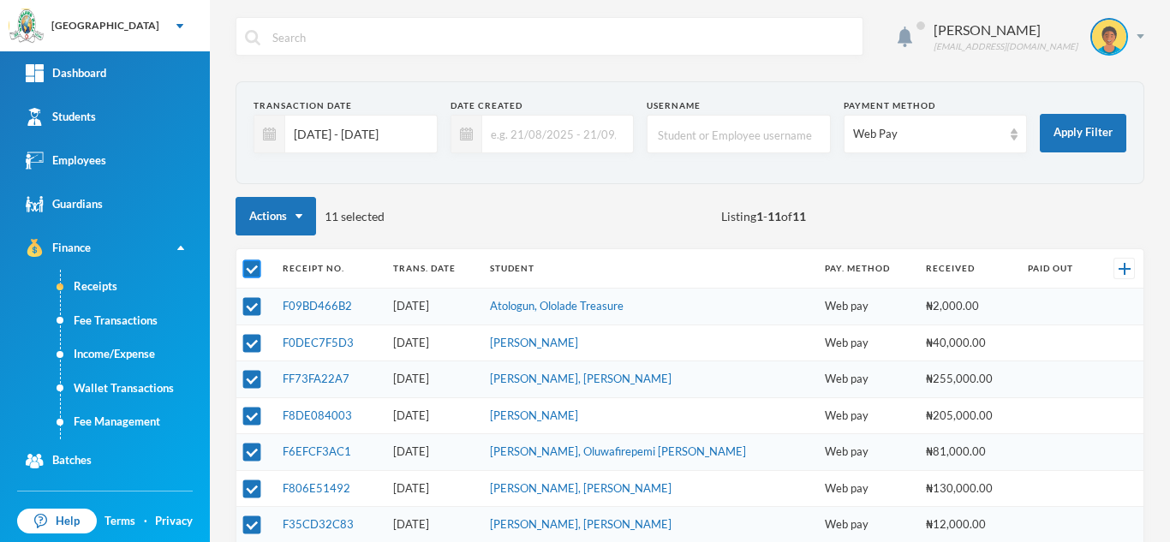
checkbox input "false"
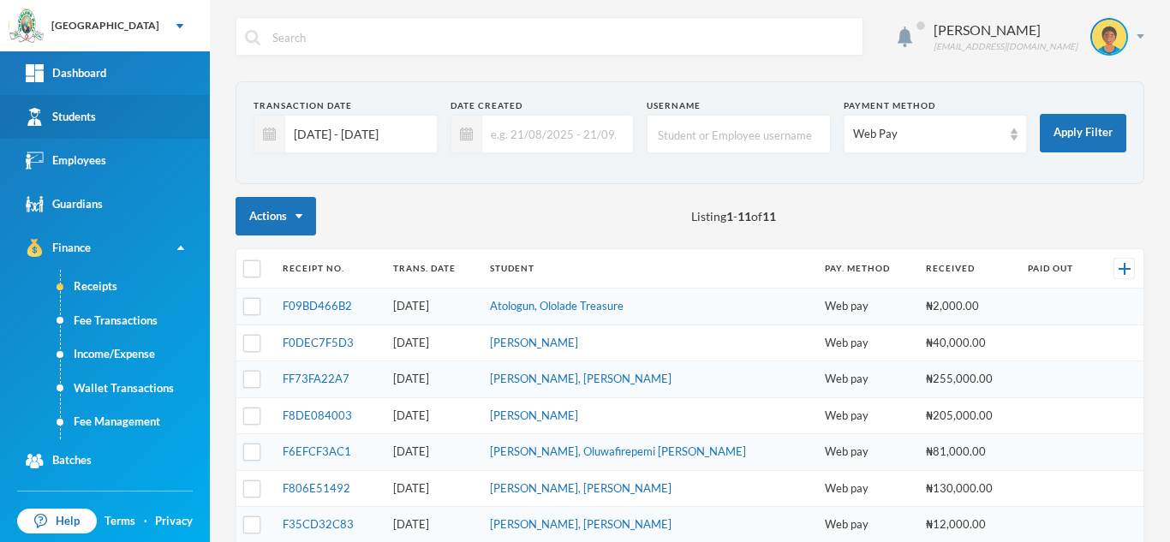
click at [89, 122] on div "Students" at bounding box center [61, 117] width 70 height 18
